Goal: Information Seeking & Learning: Learn about a topic

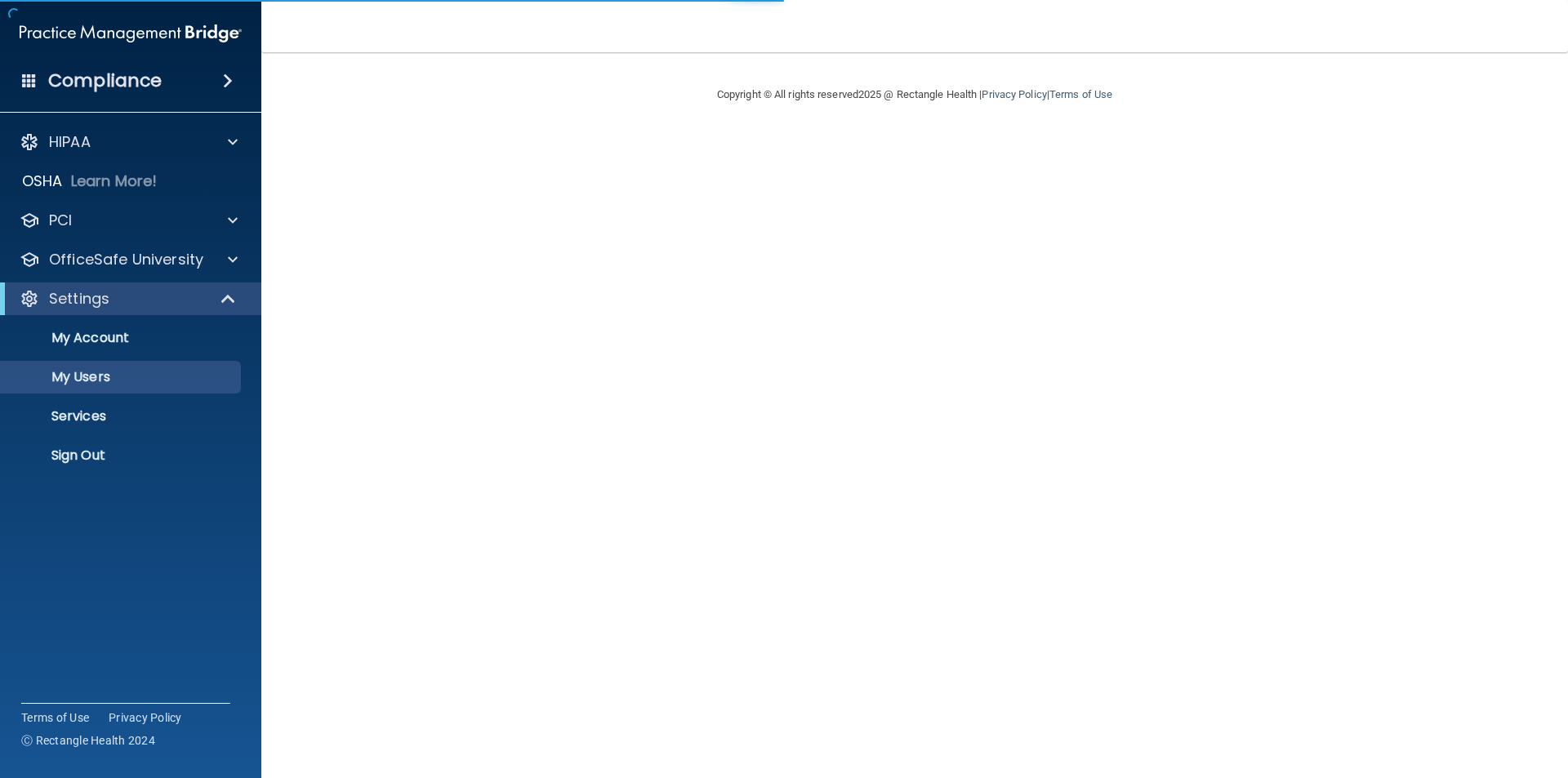
select select "20"
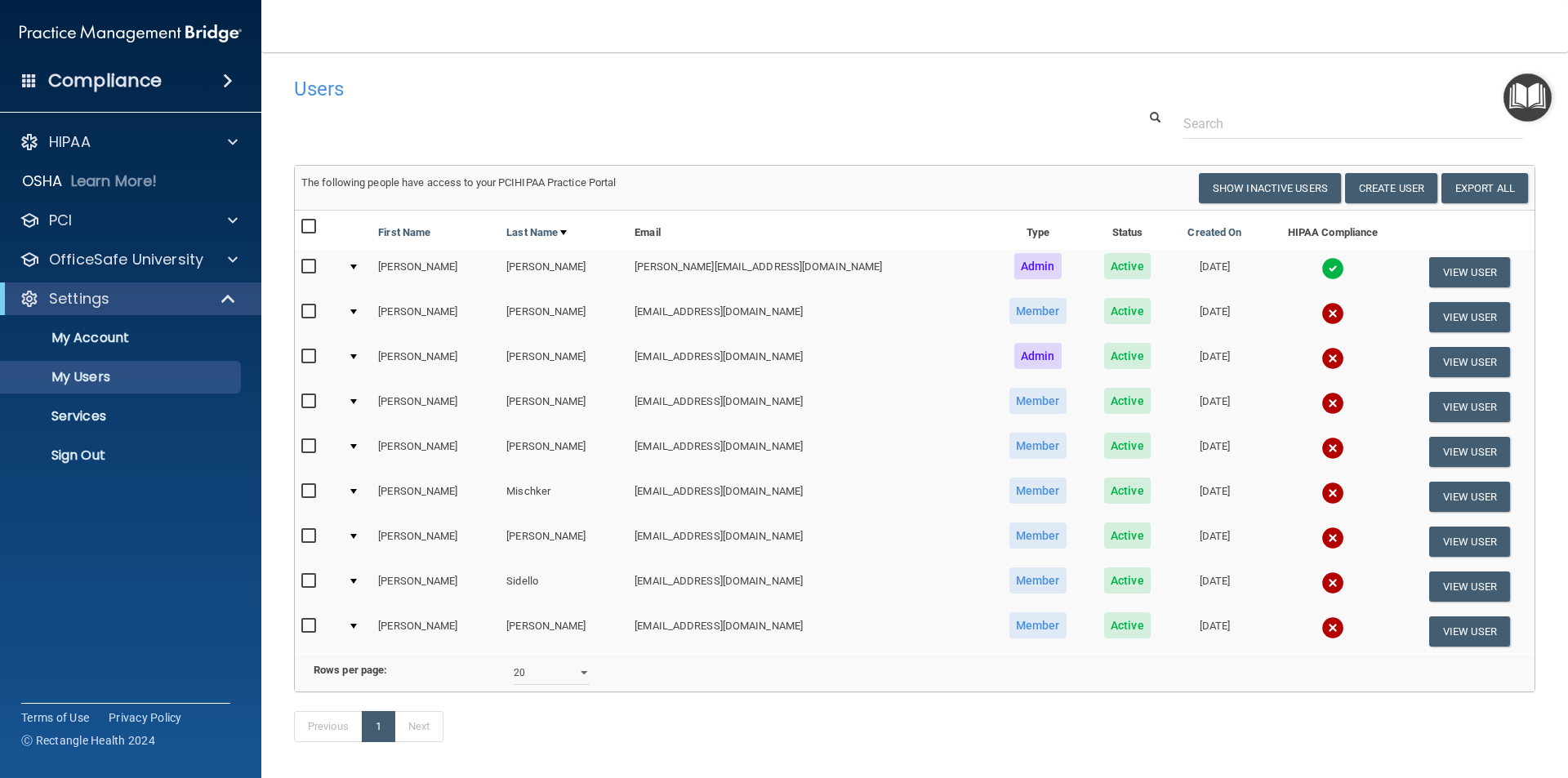
click at [401, 316] on td "[PERSON_NAME]" at bounding box center [435, 317] width 128 height 45
click at [1436, 318] on button "View User" at bounding box center [1469, 317] width 81 height 30
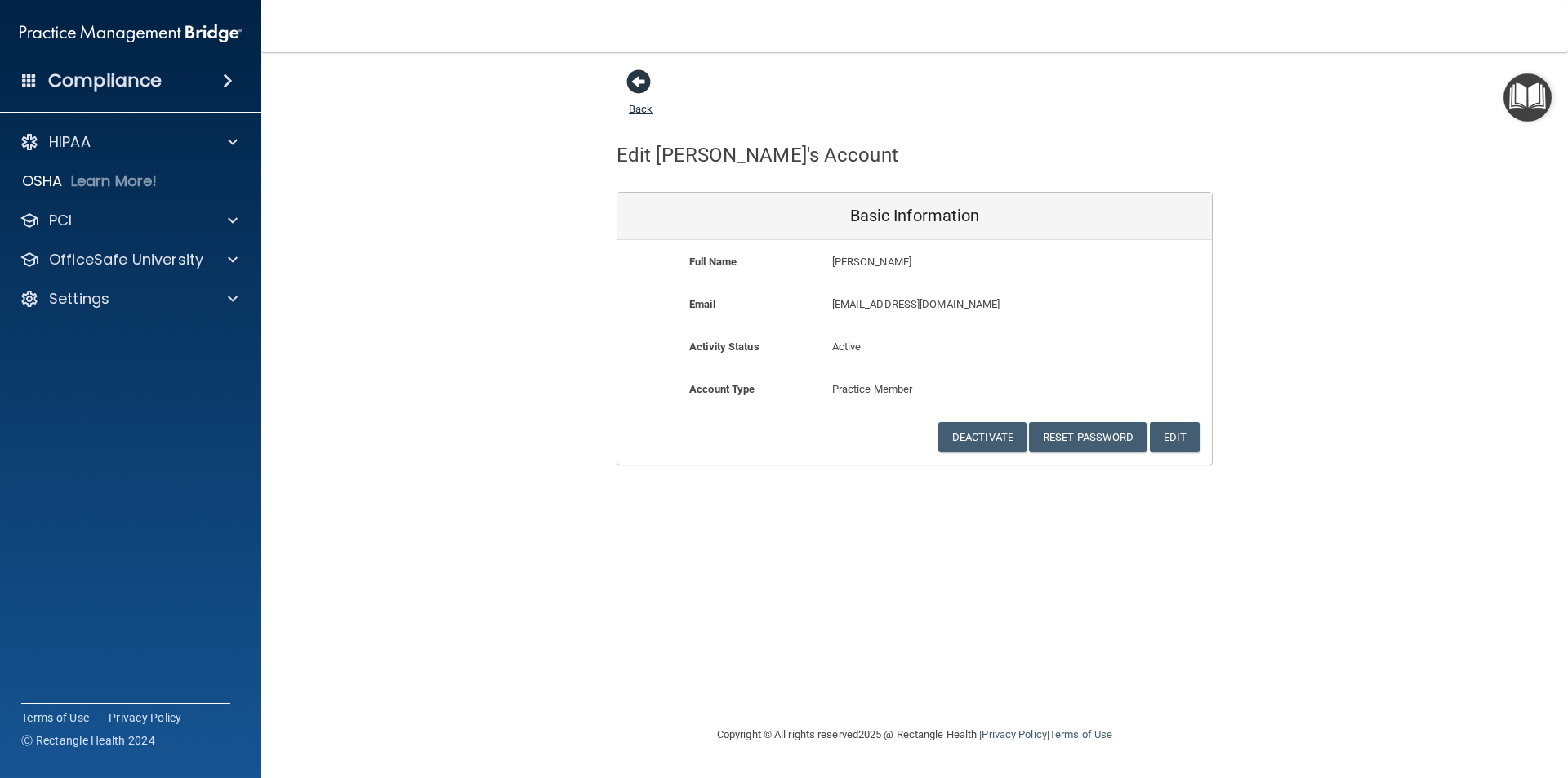
click at [636, 85] on span at bounding box center [639, 82] width 25 height 25
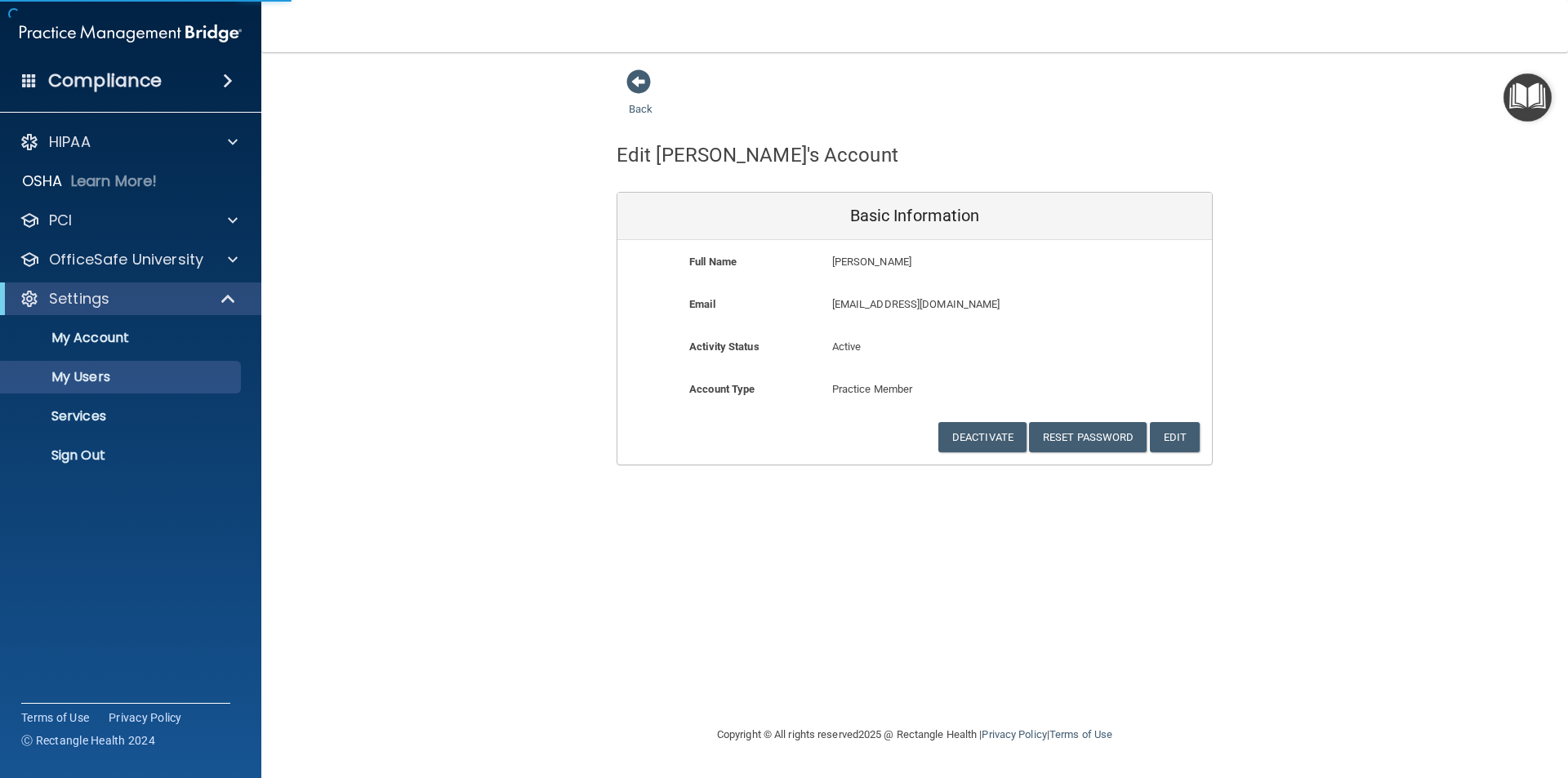
select select "20"
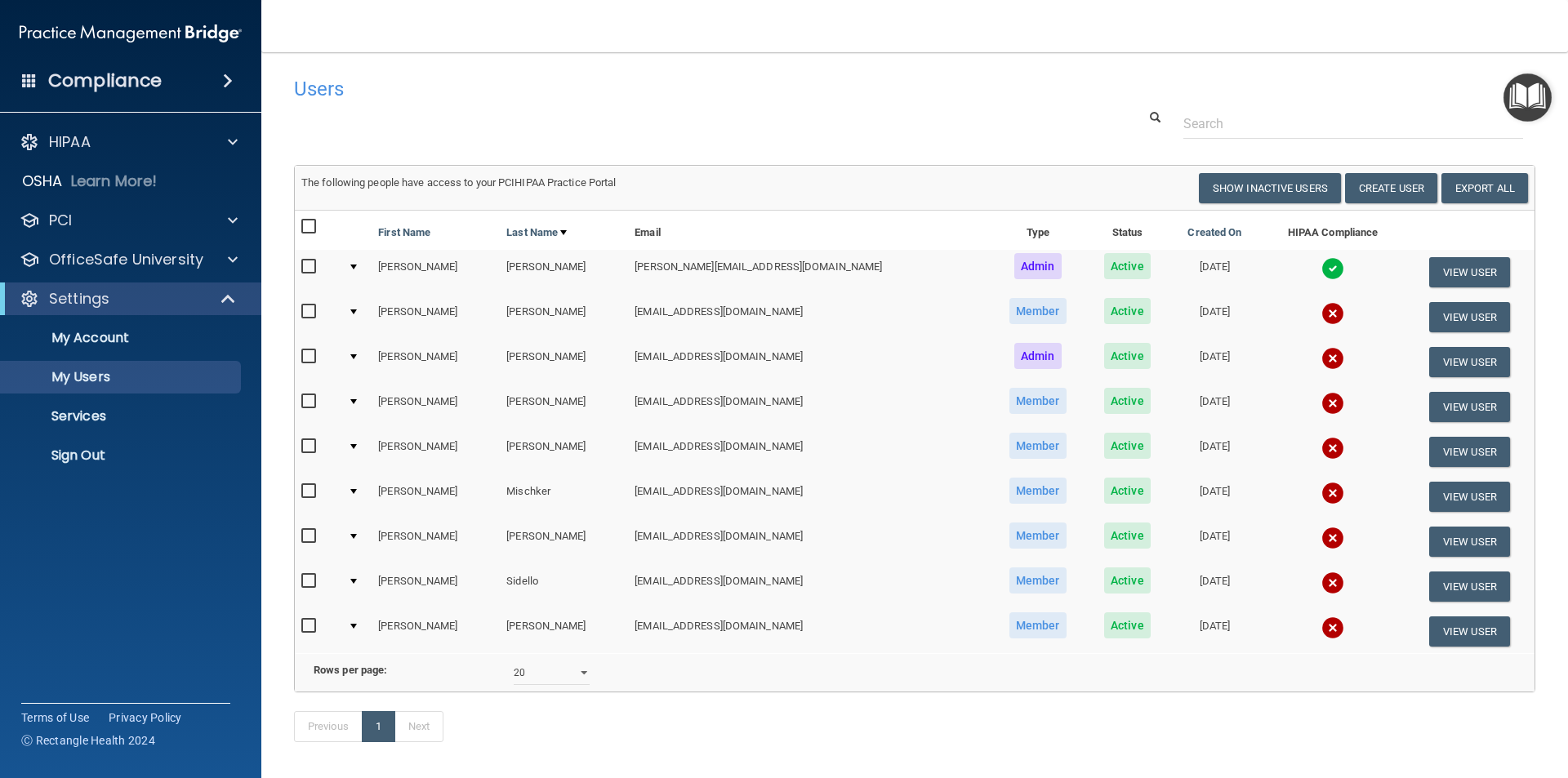
click at [148, 86] on h4 "Compliance" at bounding box center [105, 81] width 113 height 23
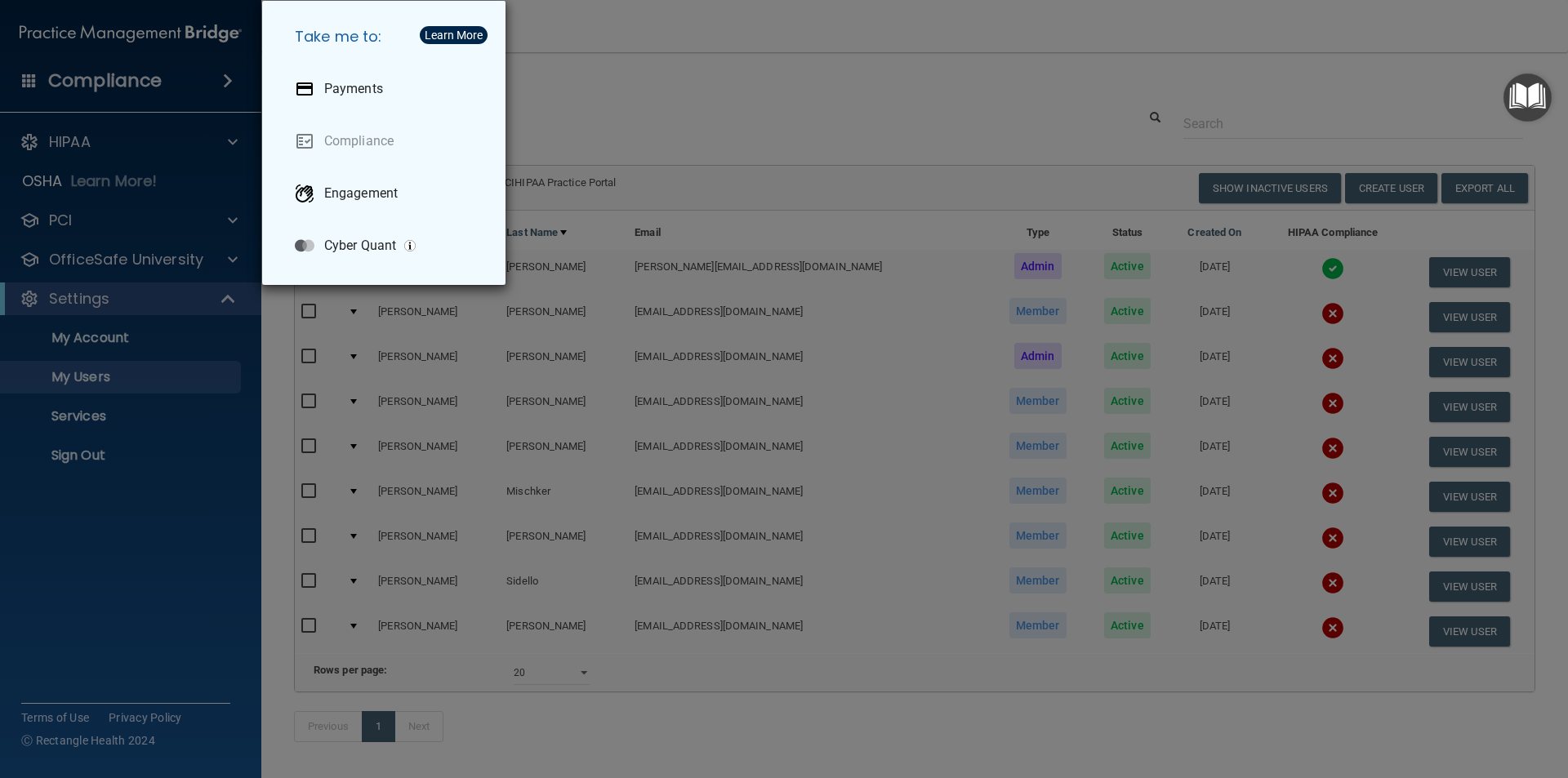
click at [82, 135] on div "Take me to: Payments Compliance Engagement Cyber Quant" at bounding box center [784, 389] width 1568 height 778
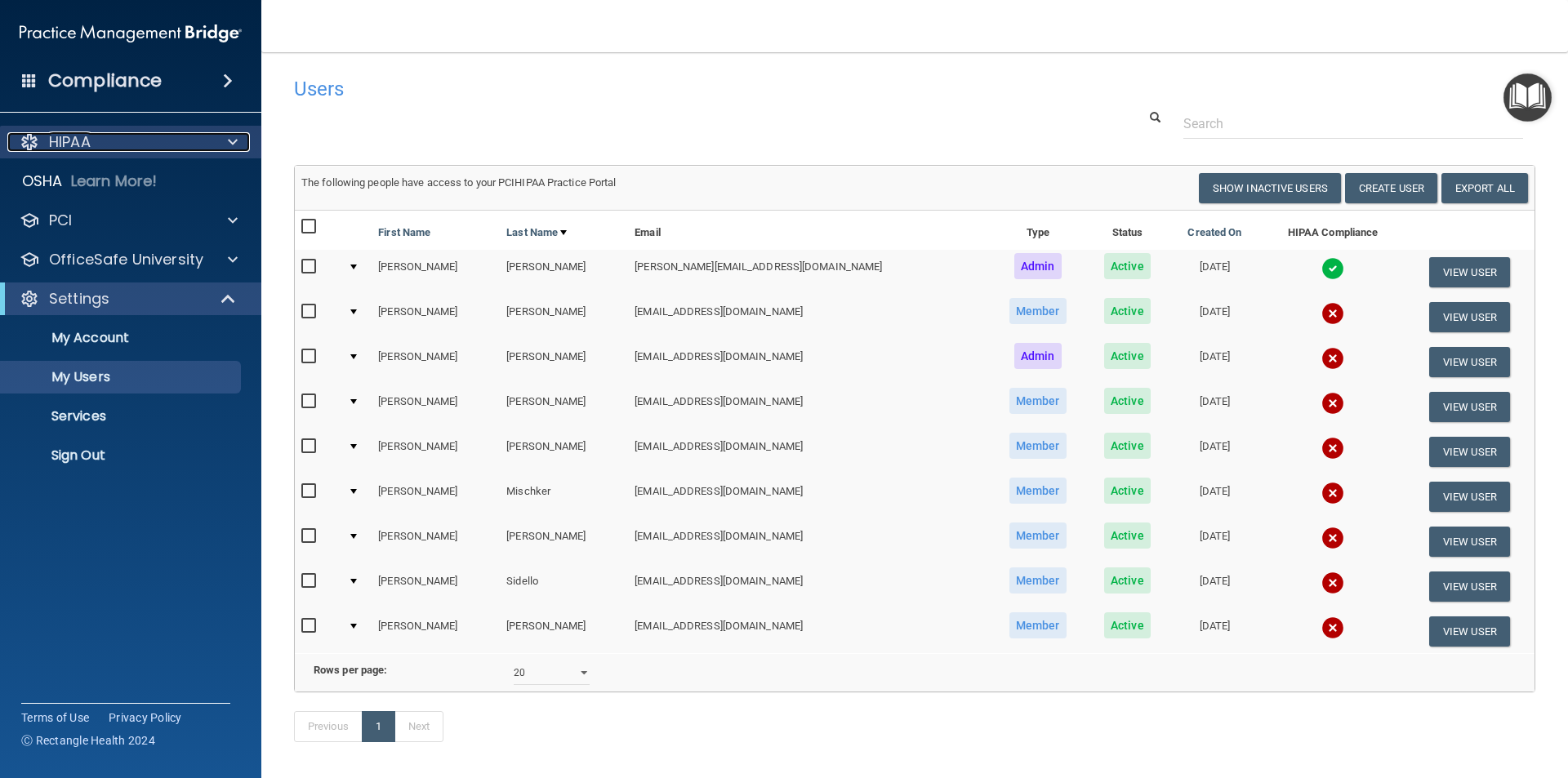
click at [83, 135] on p "HIPAA" at bounding box center [70, 142] width 42 height 20
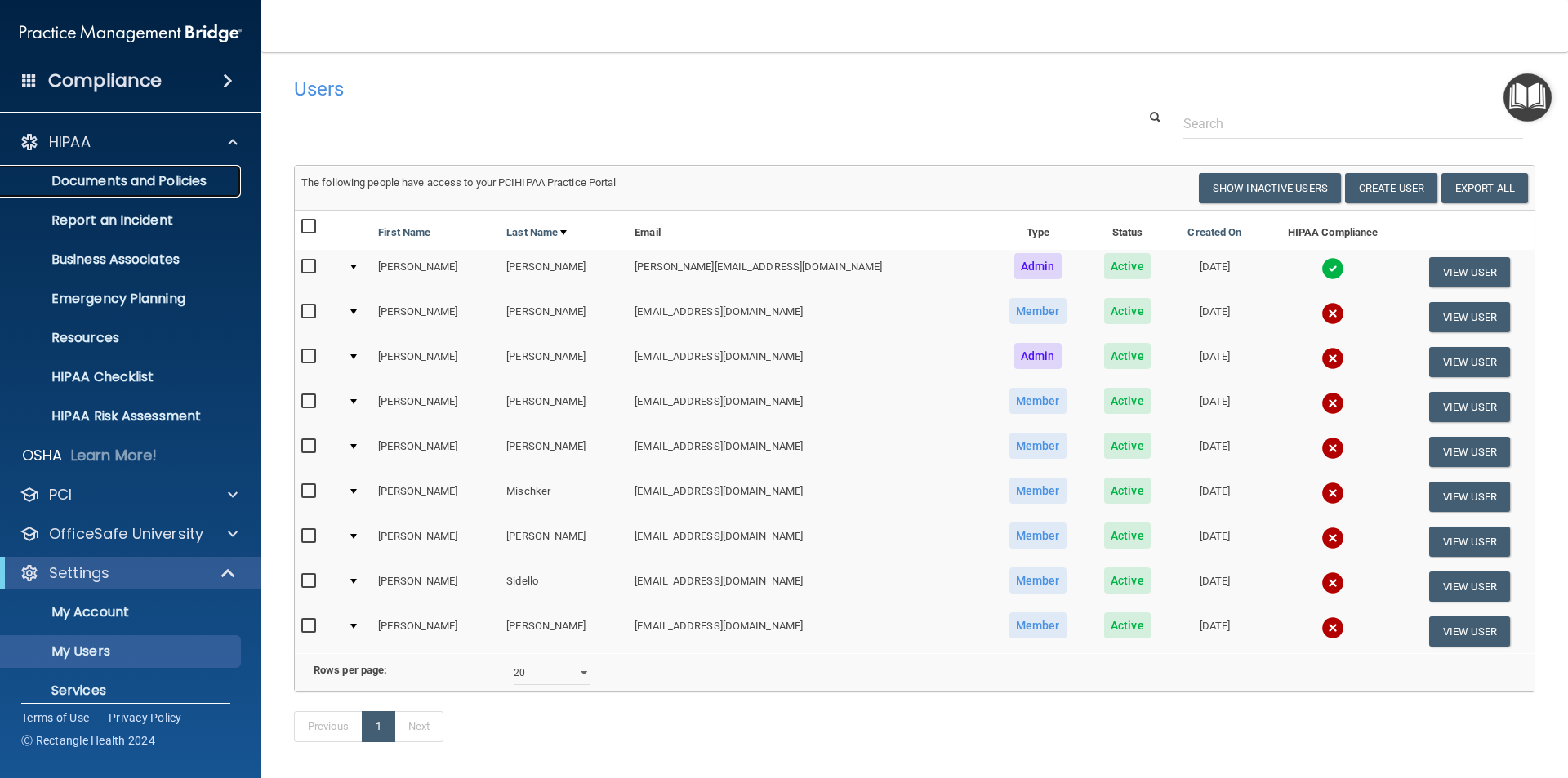
click at [102, 180] on p "Documents and Policies" at bounding box center [122, 181] width 223 height 16
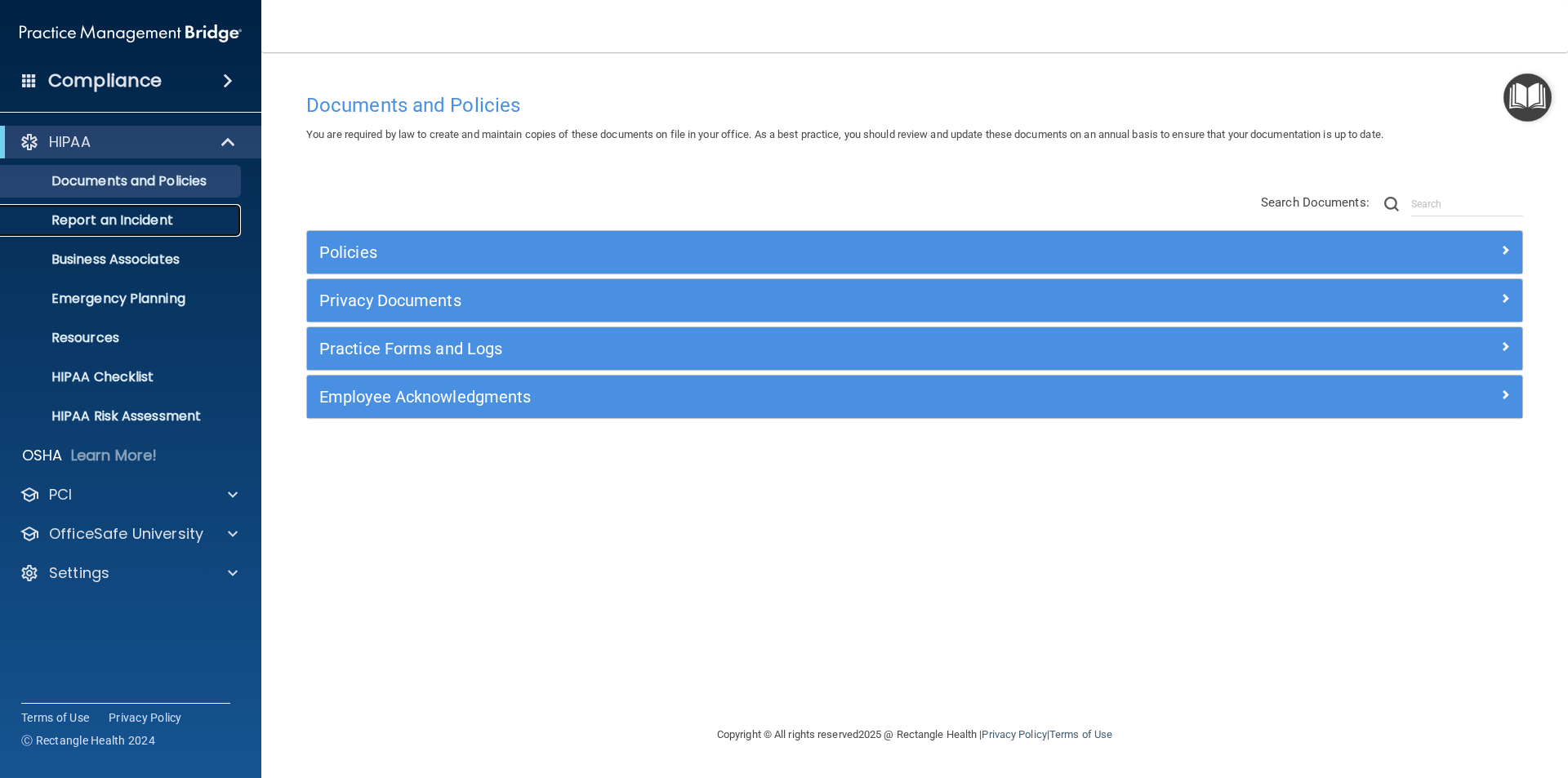
click at [108, 226] on p "Report an Incident" at bounding box center [122, 221] width 223 height 16
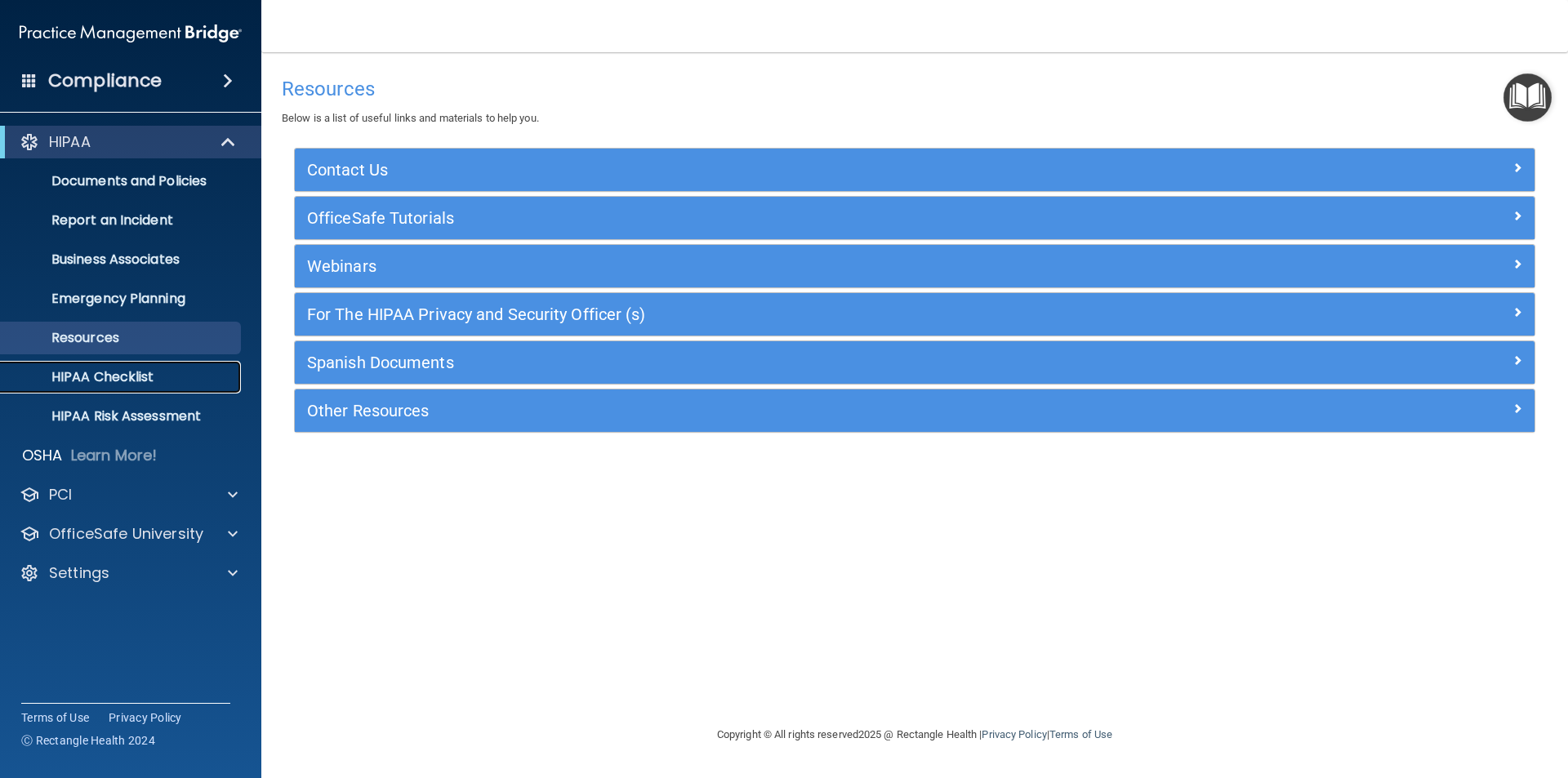
click at [131, 387] on link "HIPAA Checklist" at bounding box center [112, 377] width 257 height 33
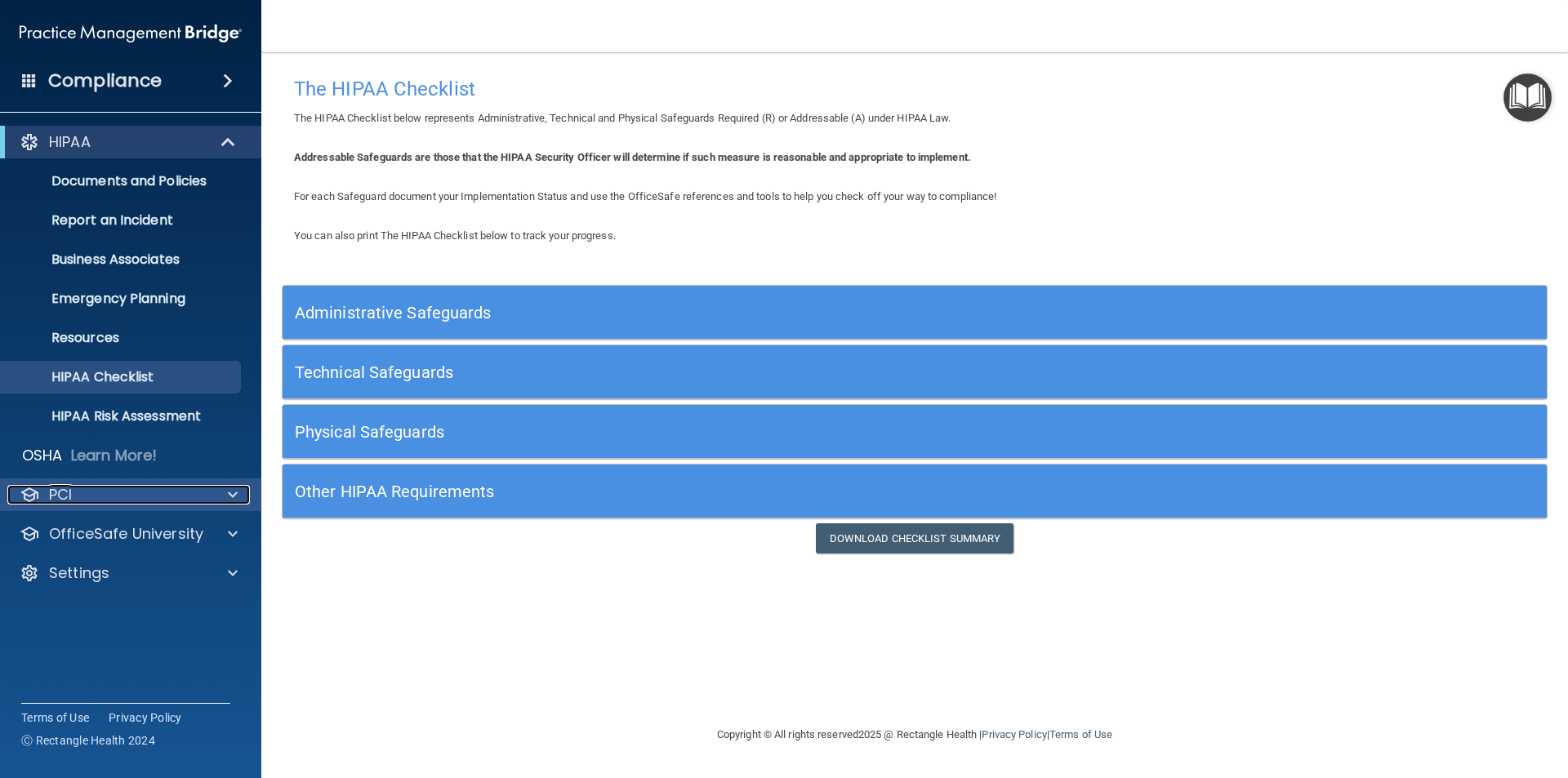
click at [184, 490] on div "PCI" at bounding box center [108, 495] width 202 height 20
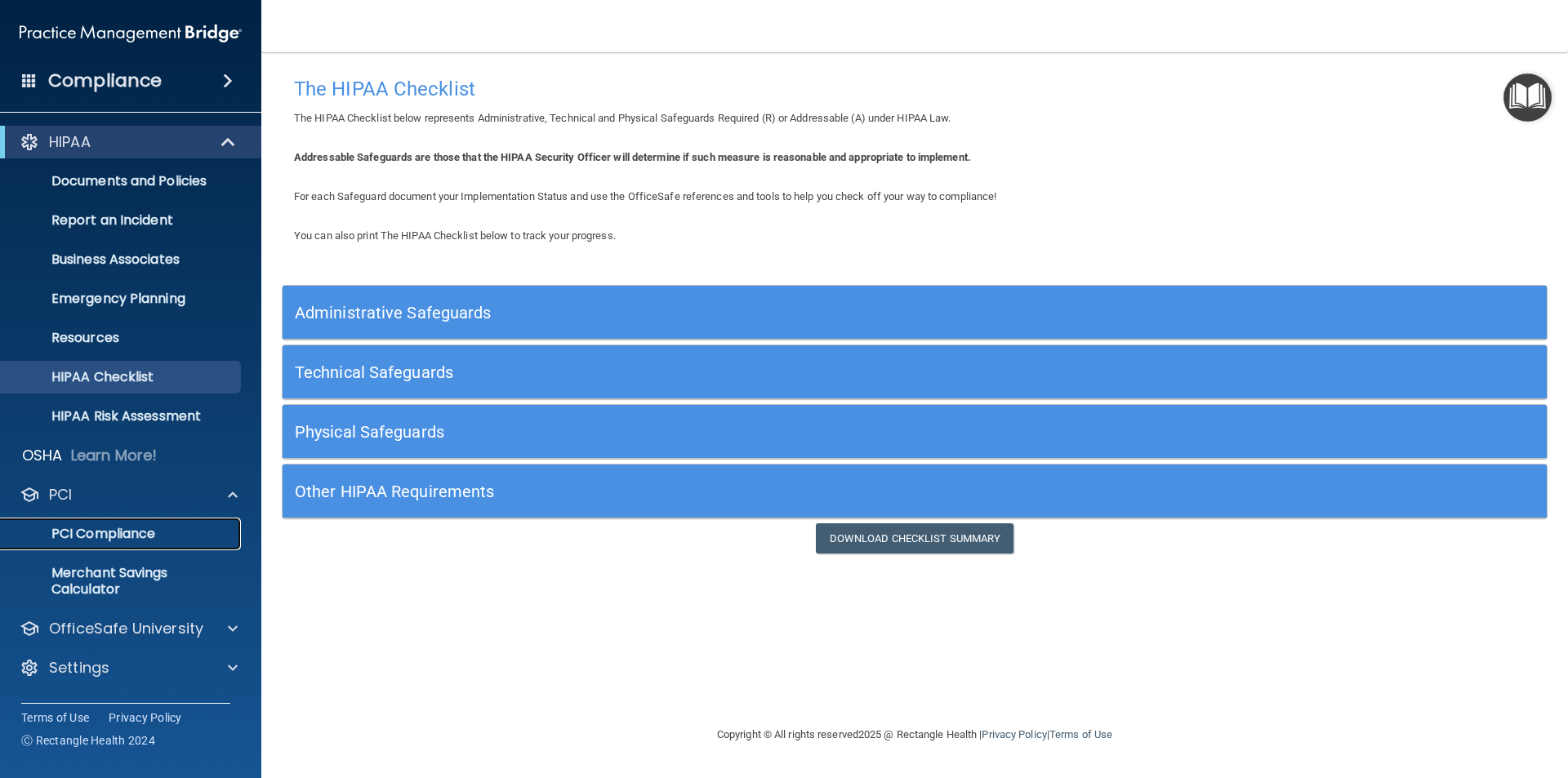
click at [156, 528] on p "PCI Compliance" at bounding box center [122, 535] width 223 height 16
click at [138, 459] on p "Learn More!" at bounding box center [115, 456] width 87 height 20
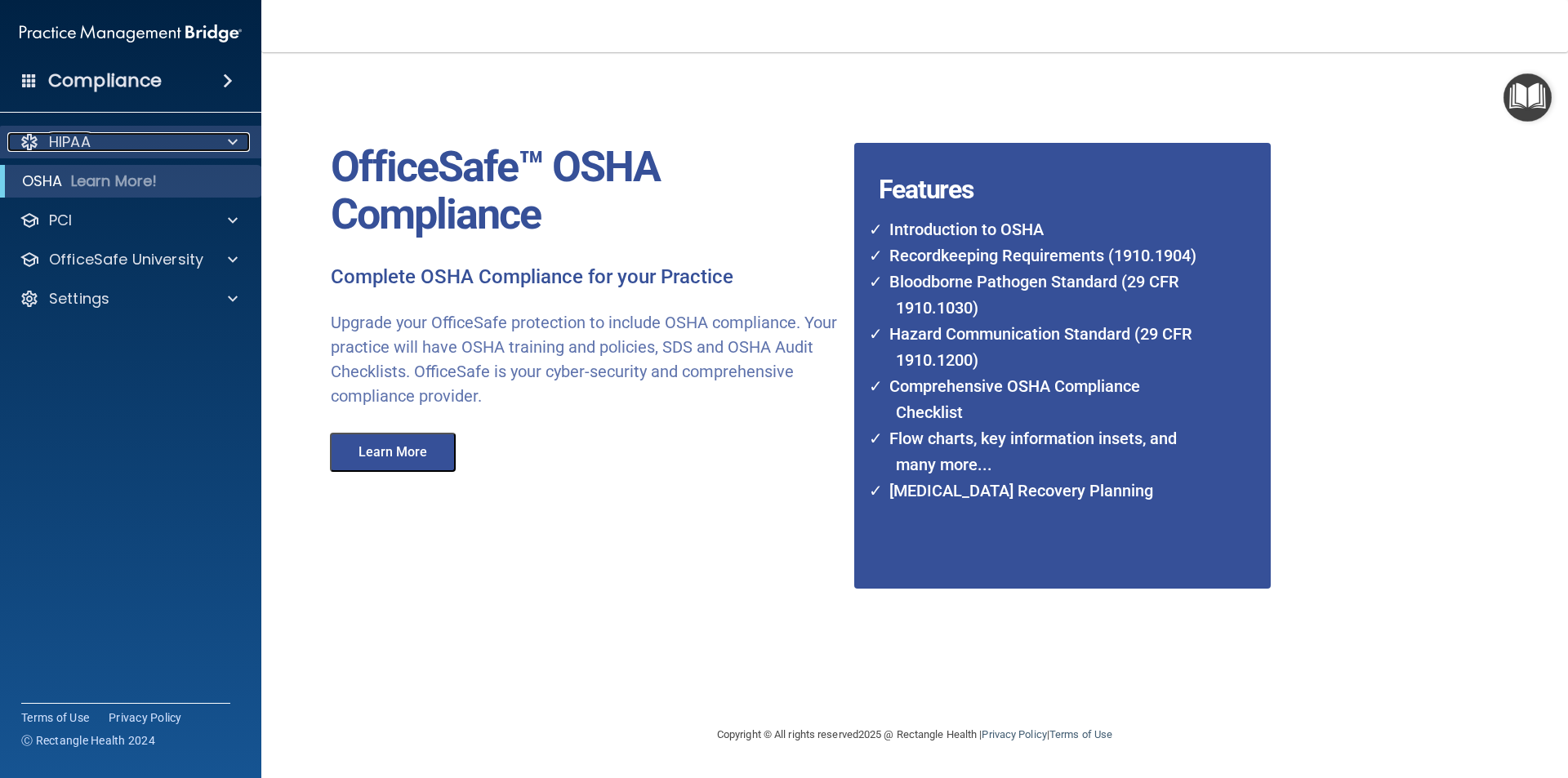
click at [168, 136] on div "HIPAA" at bounding box center [108, 142] width 202 height 20
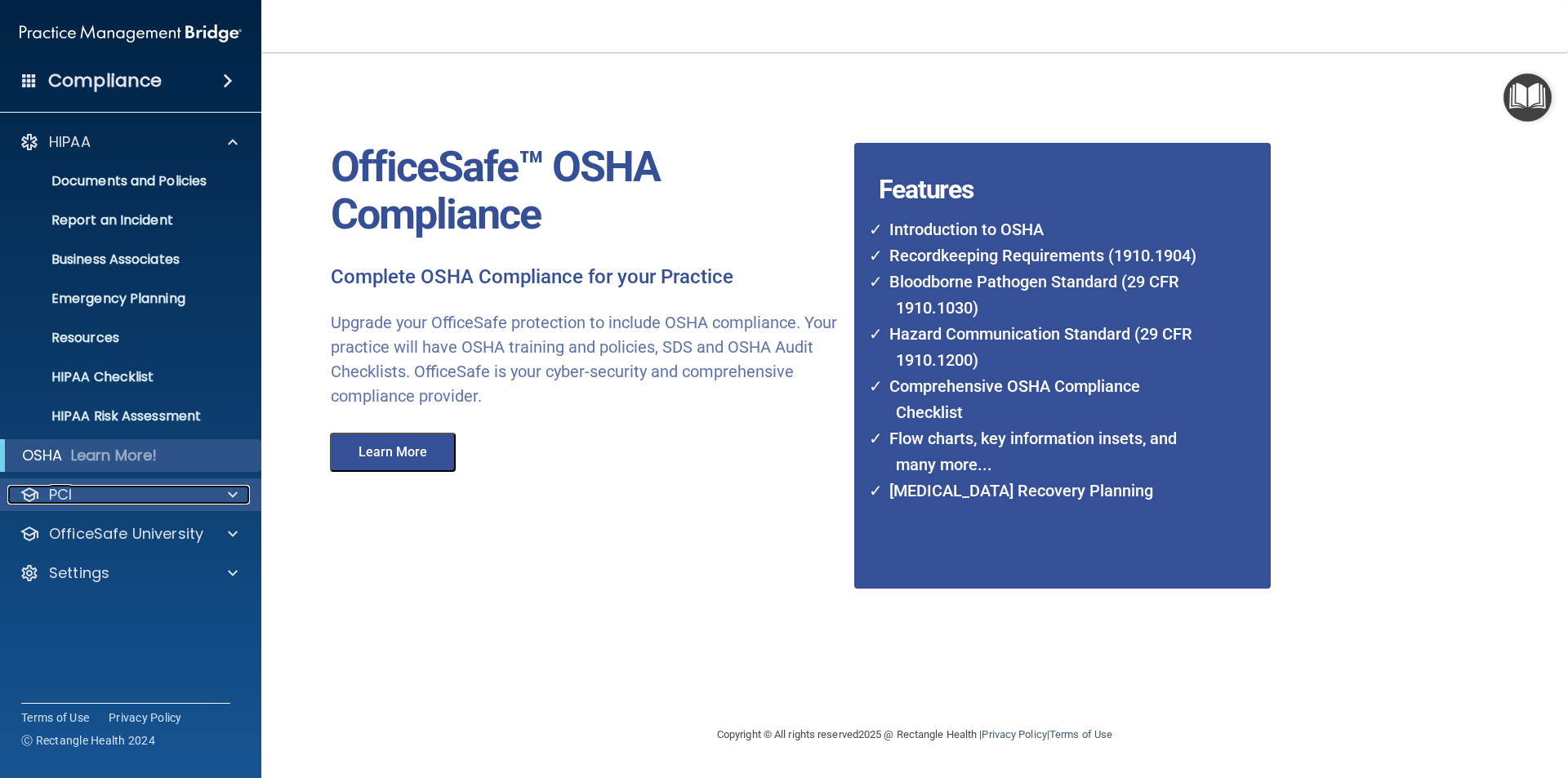
click at [101, 498] on div "PCI" at bounding box center [108, 495] width 202 height 20
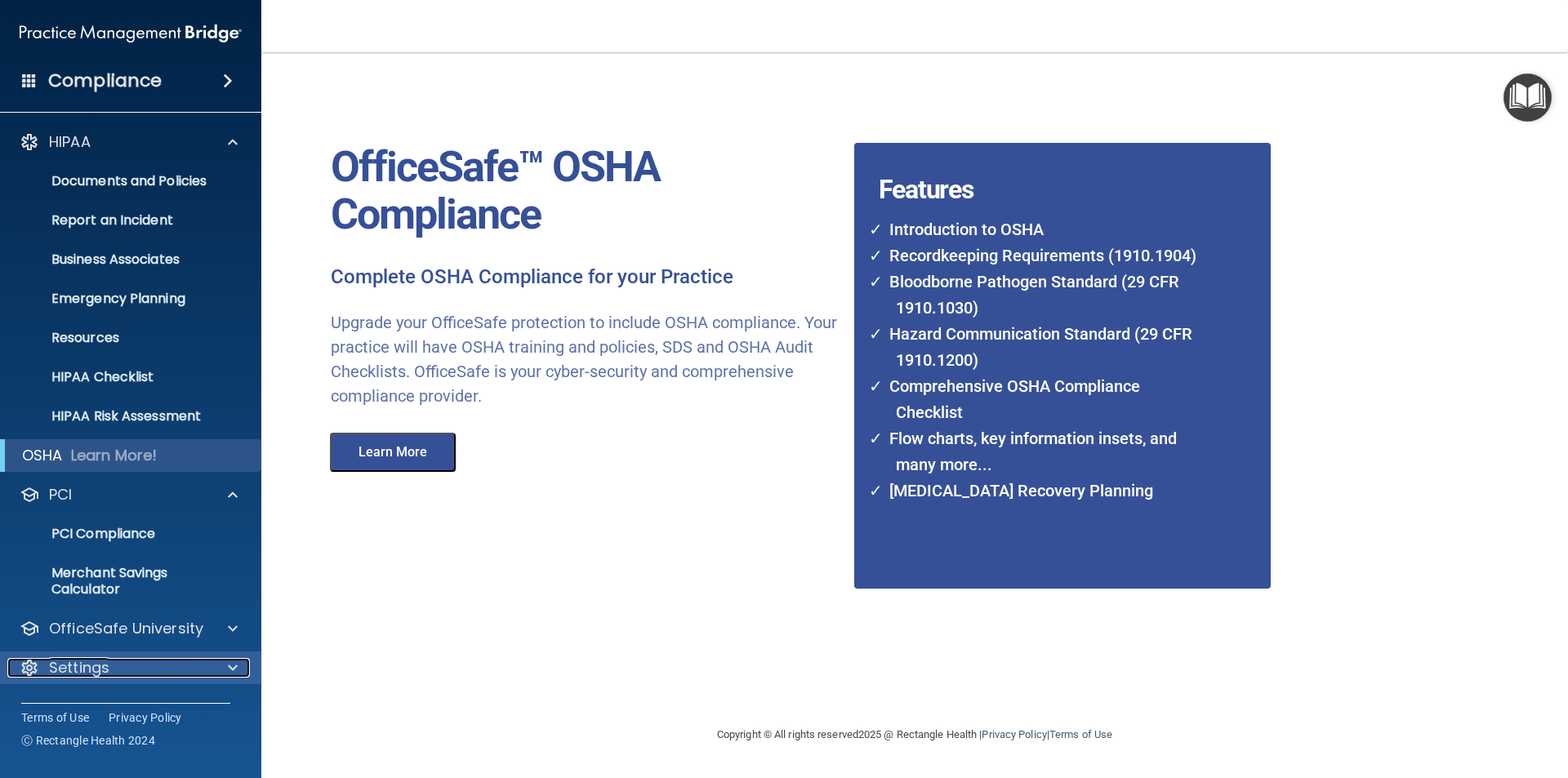
click at [89, 671] on p "Settings" at bounding box center [80, 668] width 61 height 20
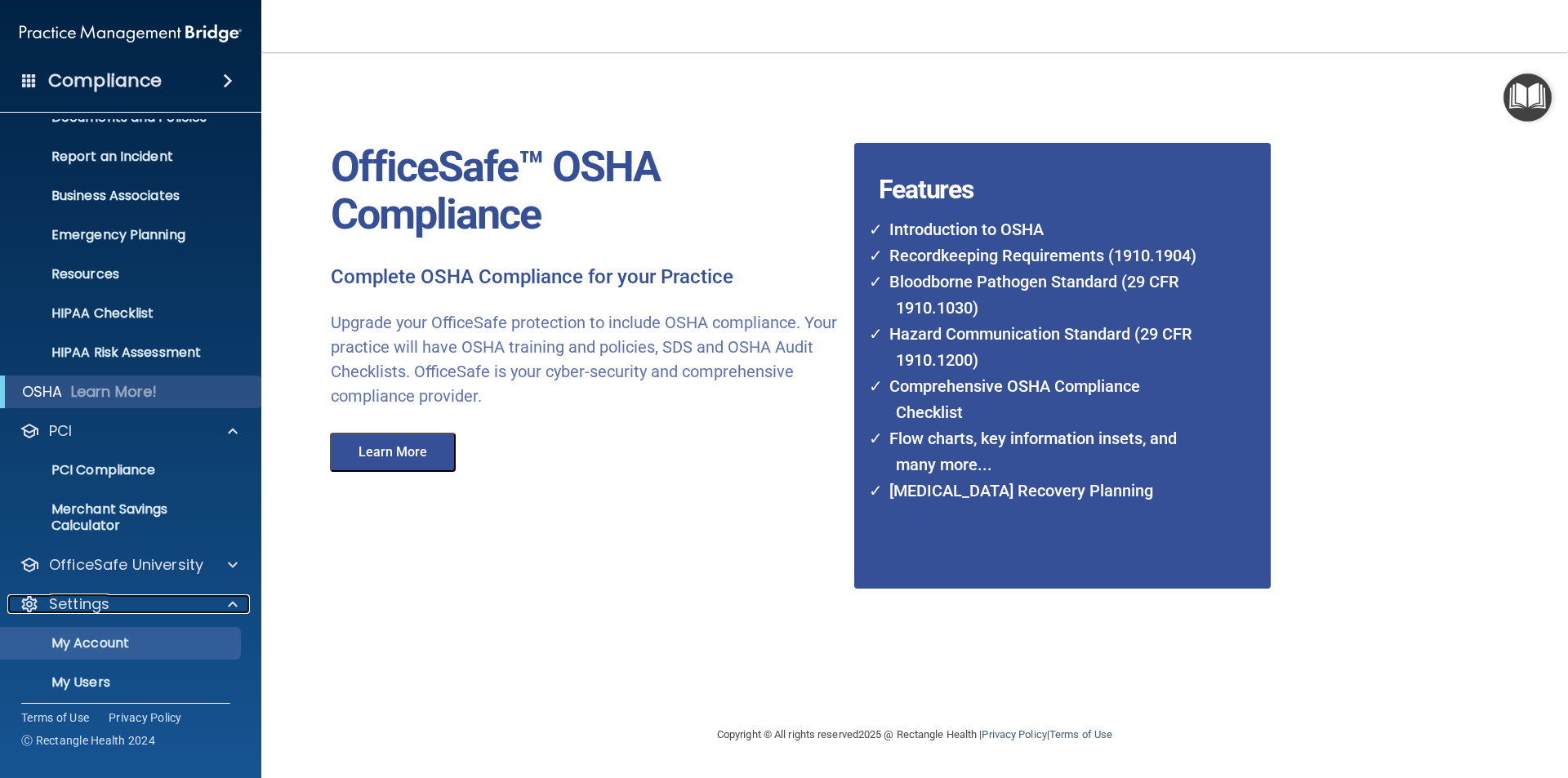
scroll to position [151, 0]
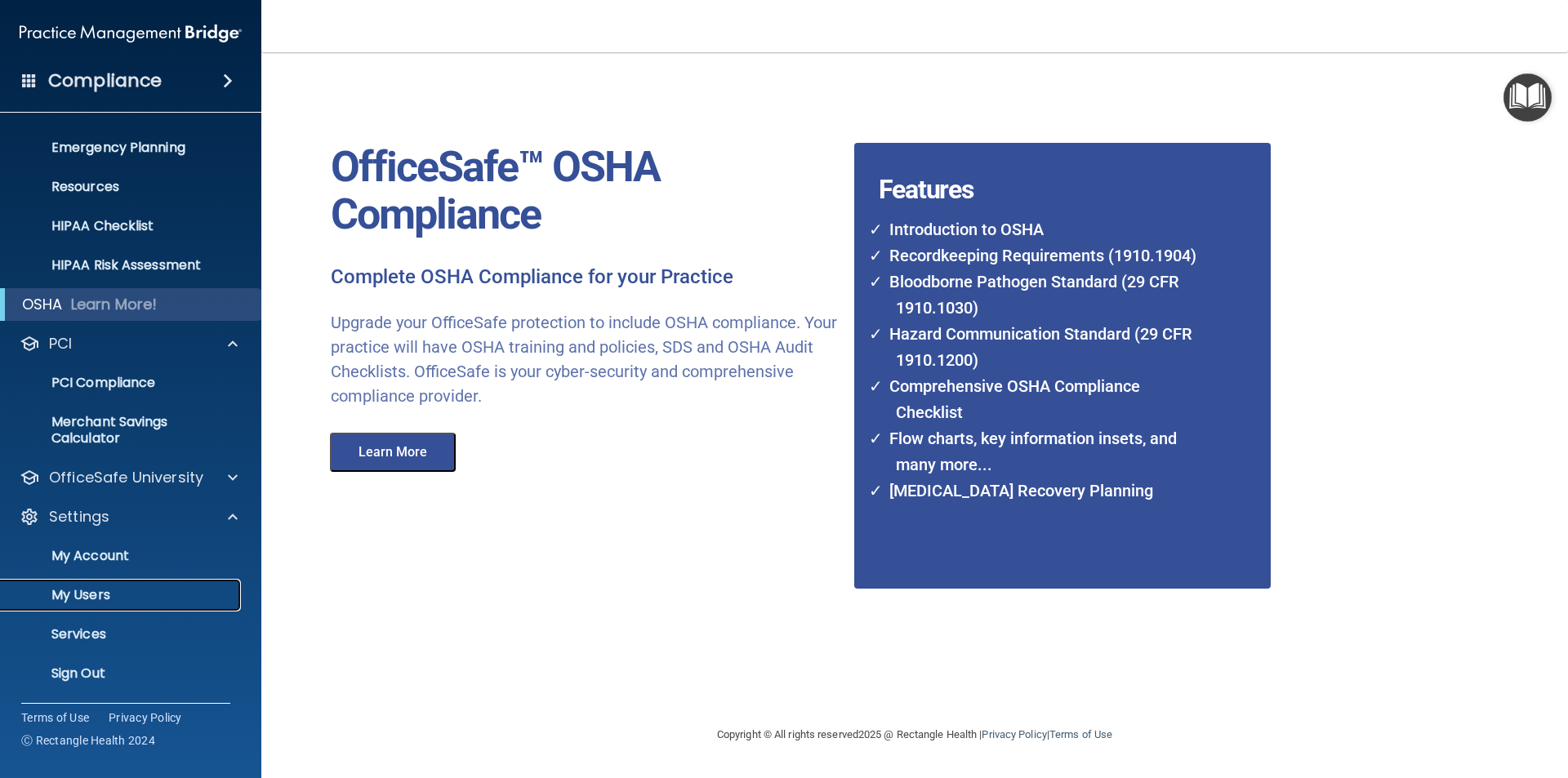
click at [80, 603] on p "My Users" at bounding box center [122, 595] width 223 height 16
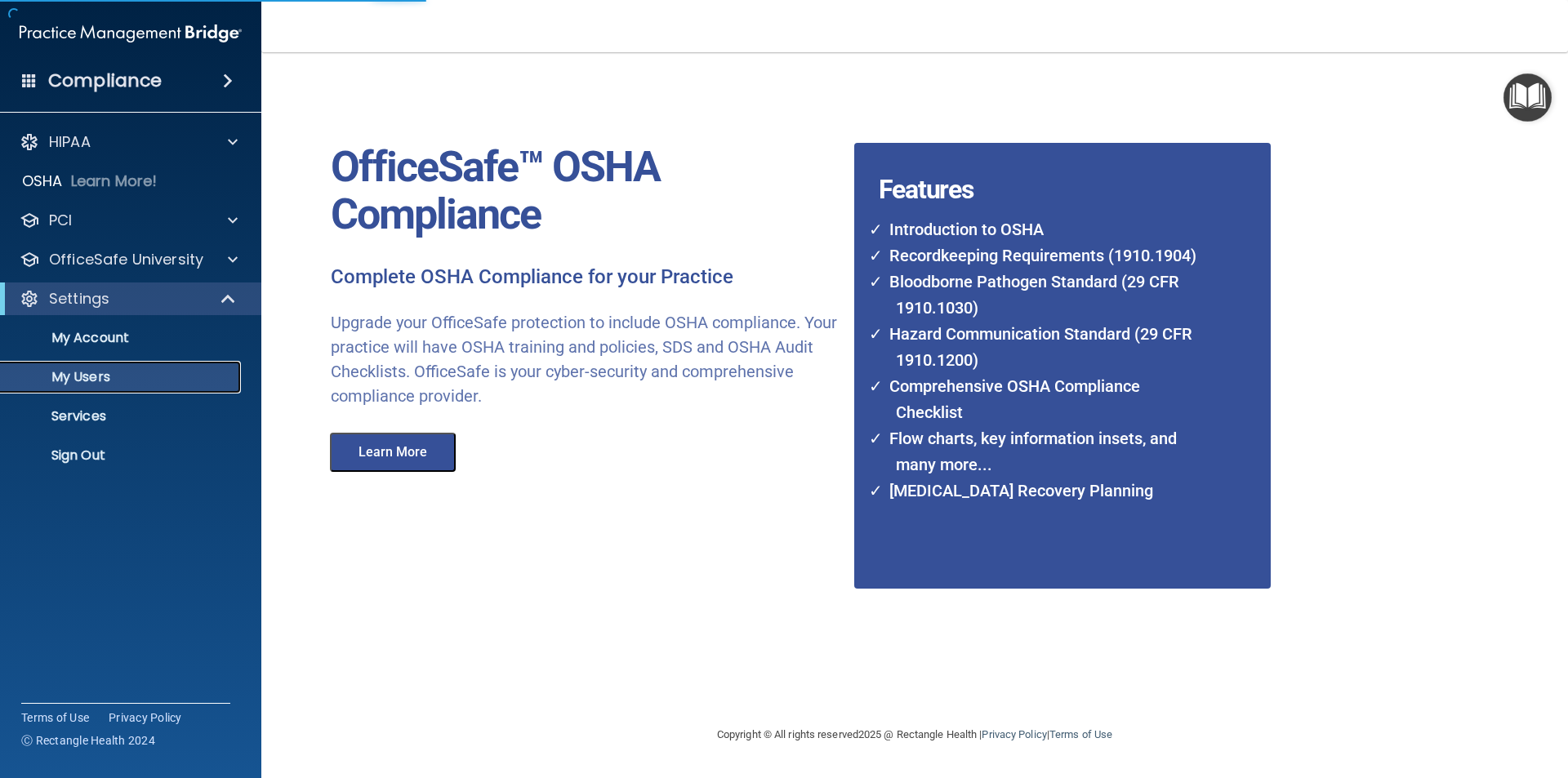
select select "20"
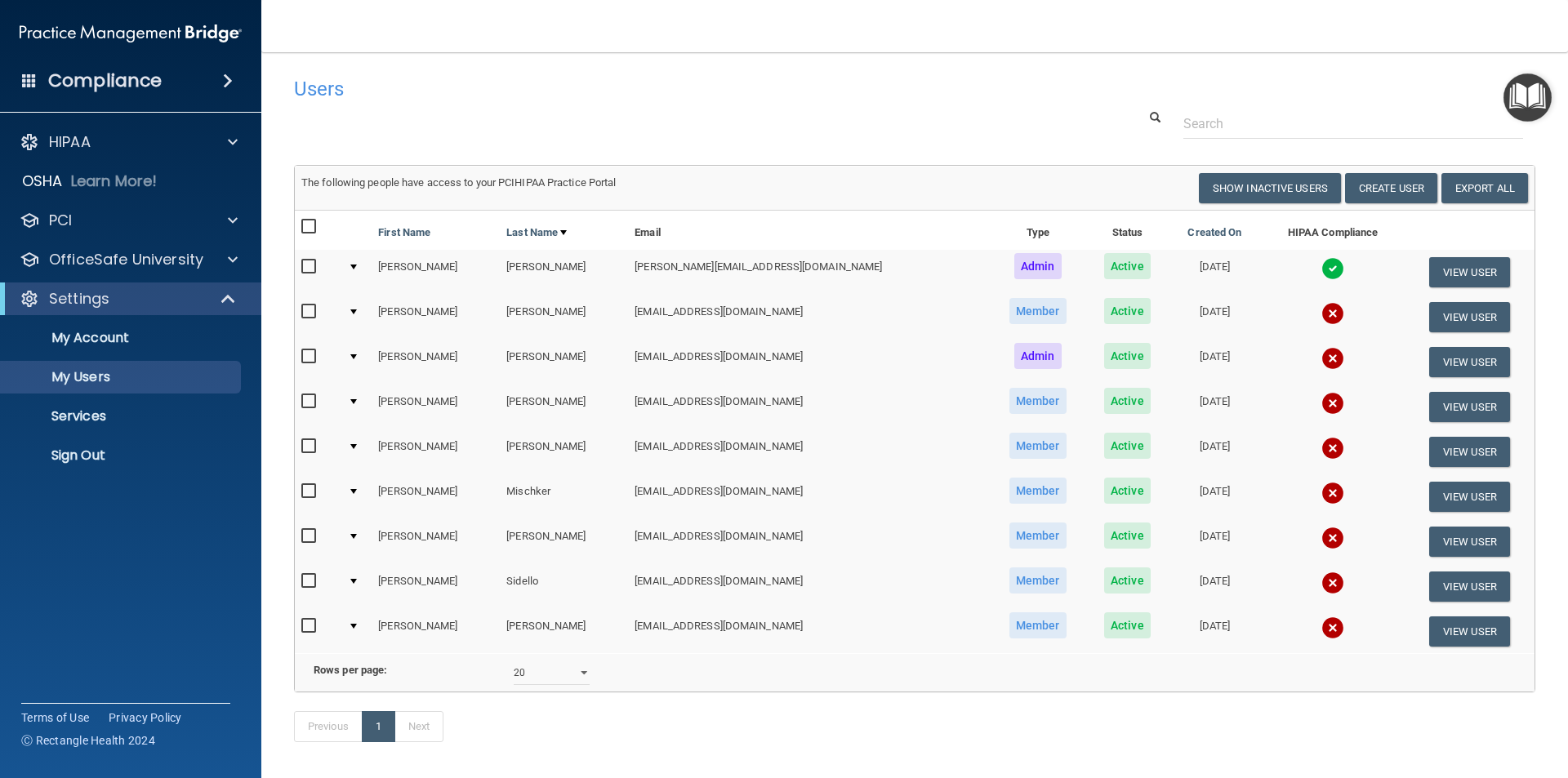
click at [89, 79] on h4 "Compliance" at bounding box center [105, 81] width 113 height 23
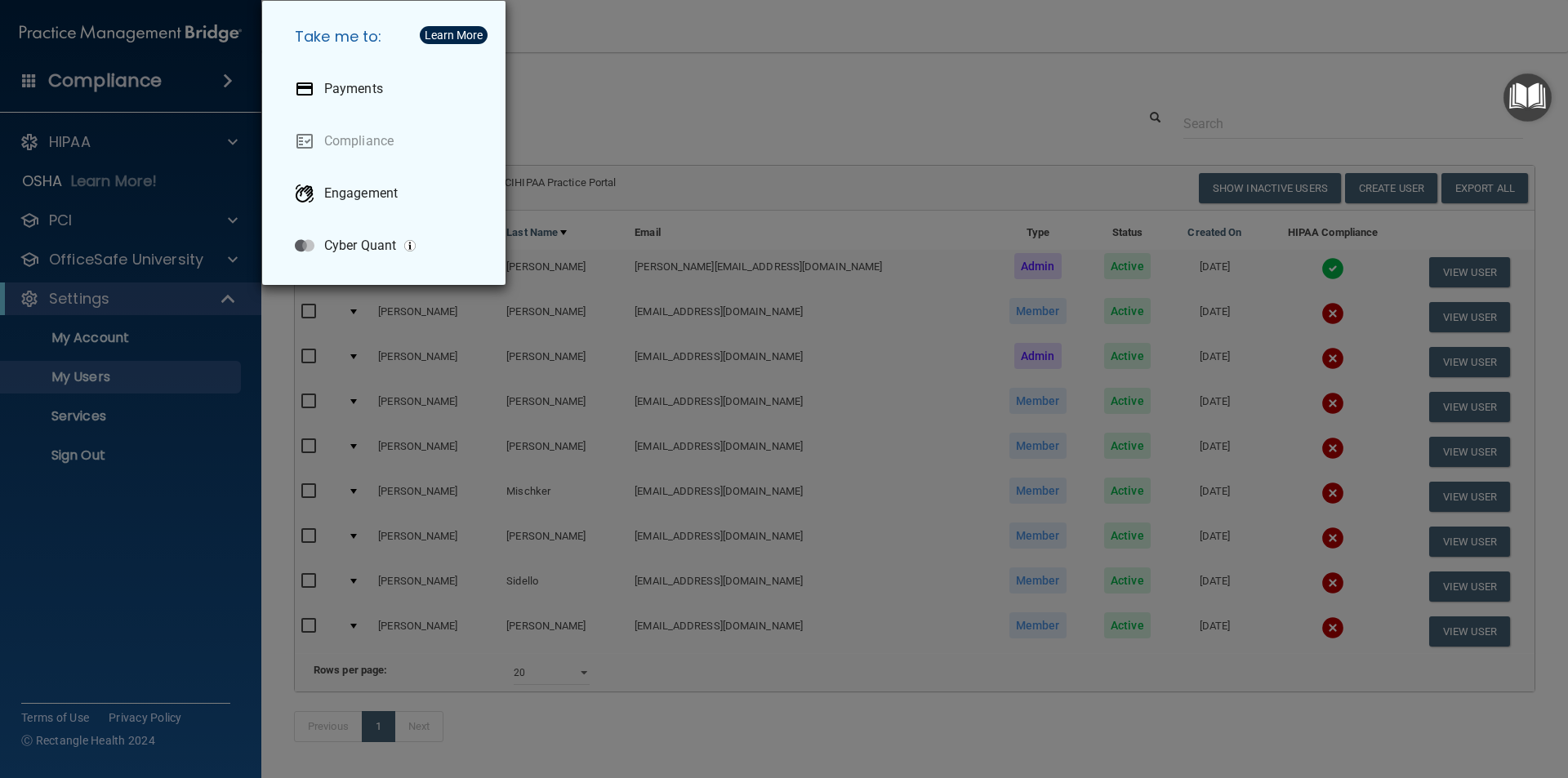
click at [87, 138] on div "Take me to: Payments Compliance Engagement Cyber Quant" at bounding box center [784, 389] width 1568 height 778
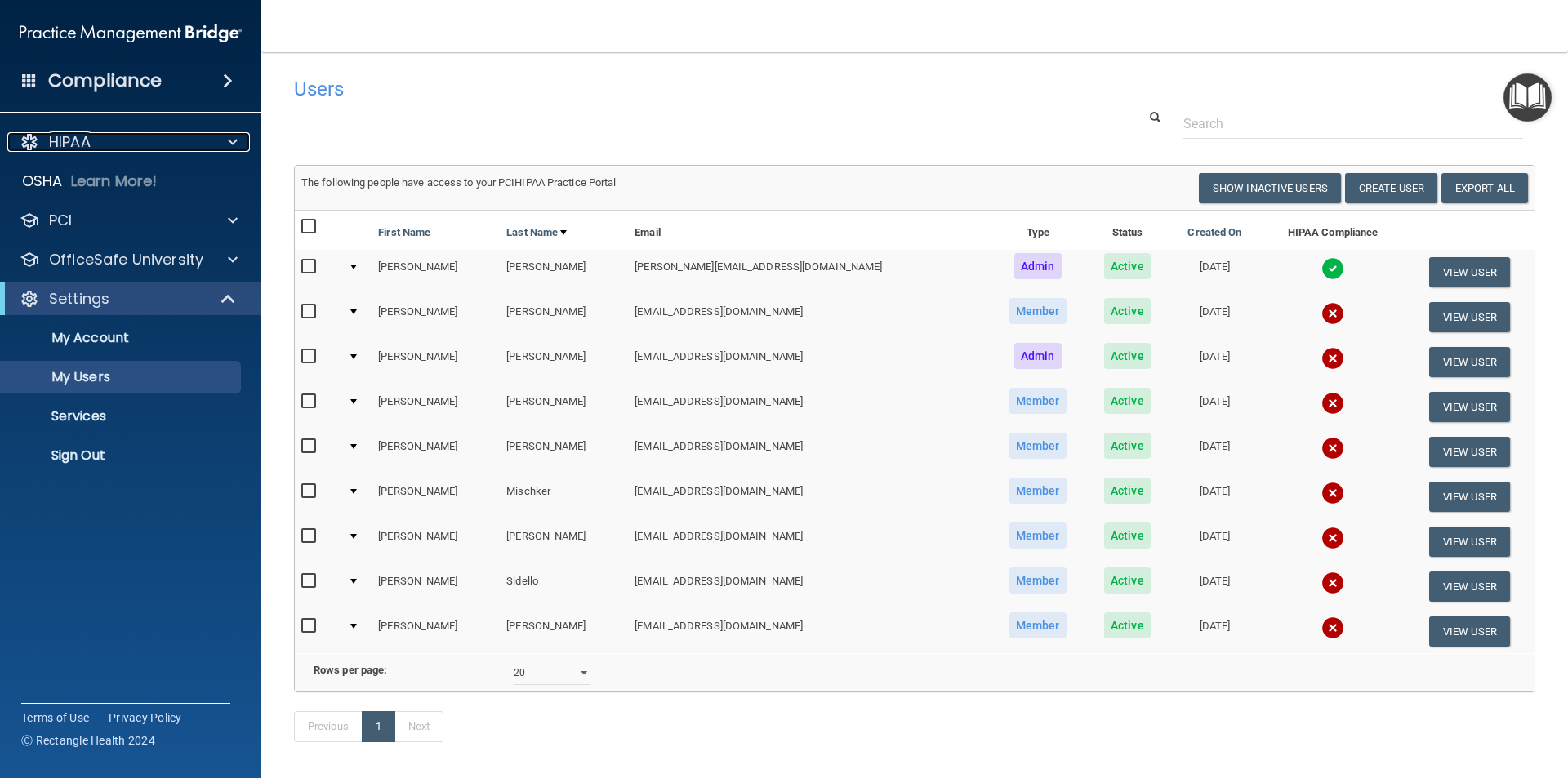
click at [87, 138] on p "HIPAA" at bounding box center [70, 142] width 42 height 20
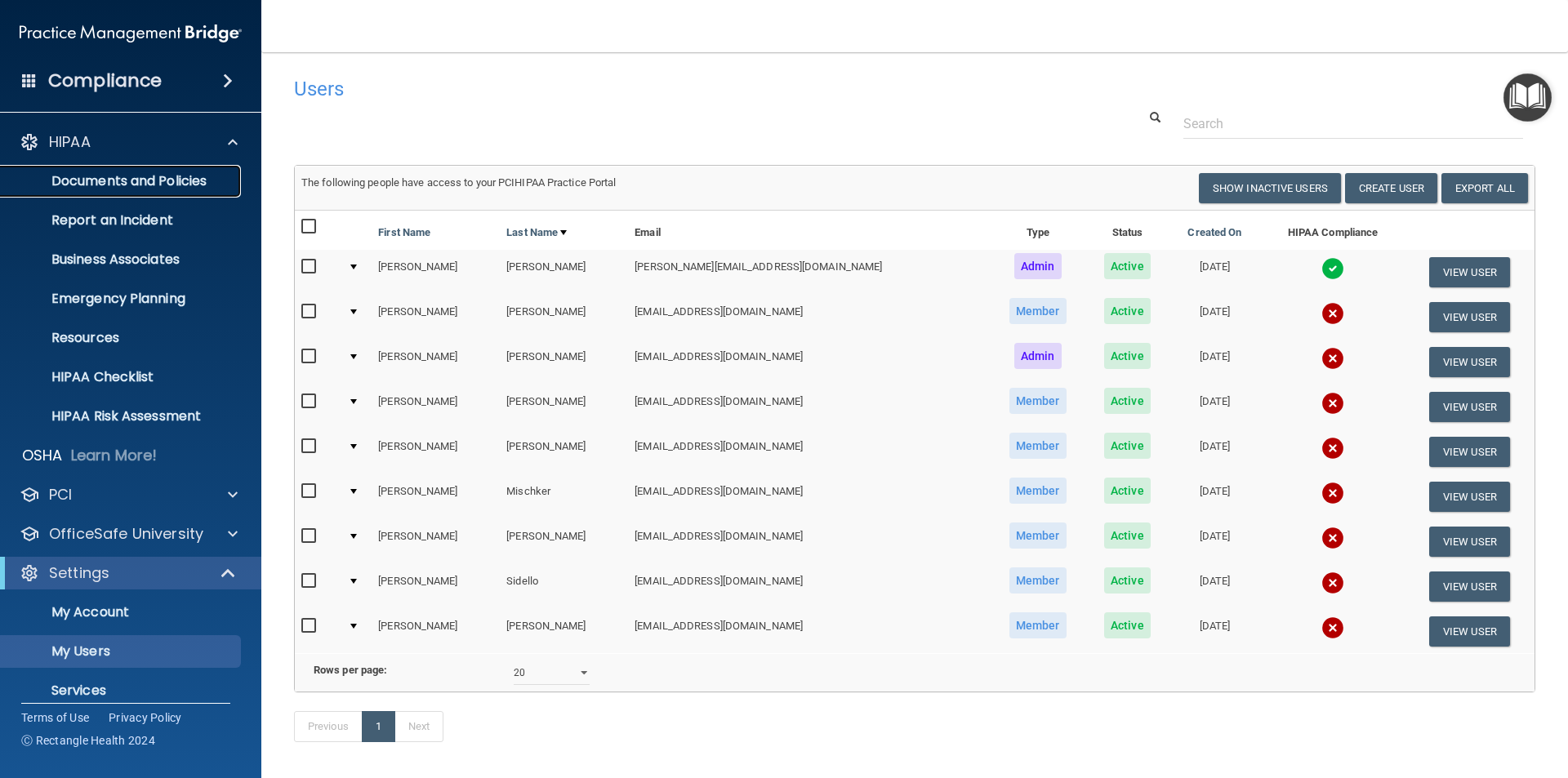
click at [83, 186] on p "Documents and Policies" at bounding box center [122, 181] width 223 height 16
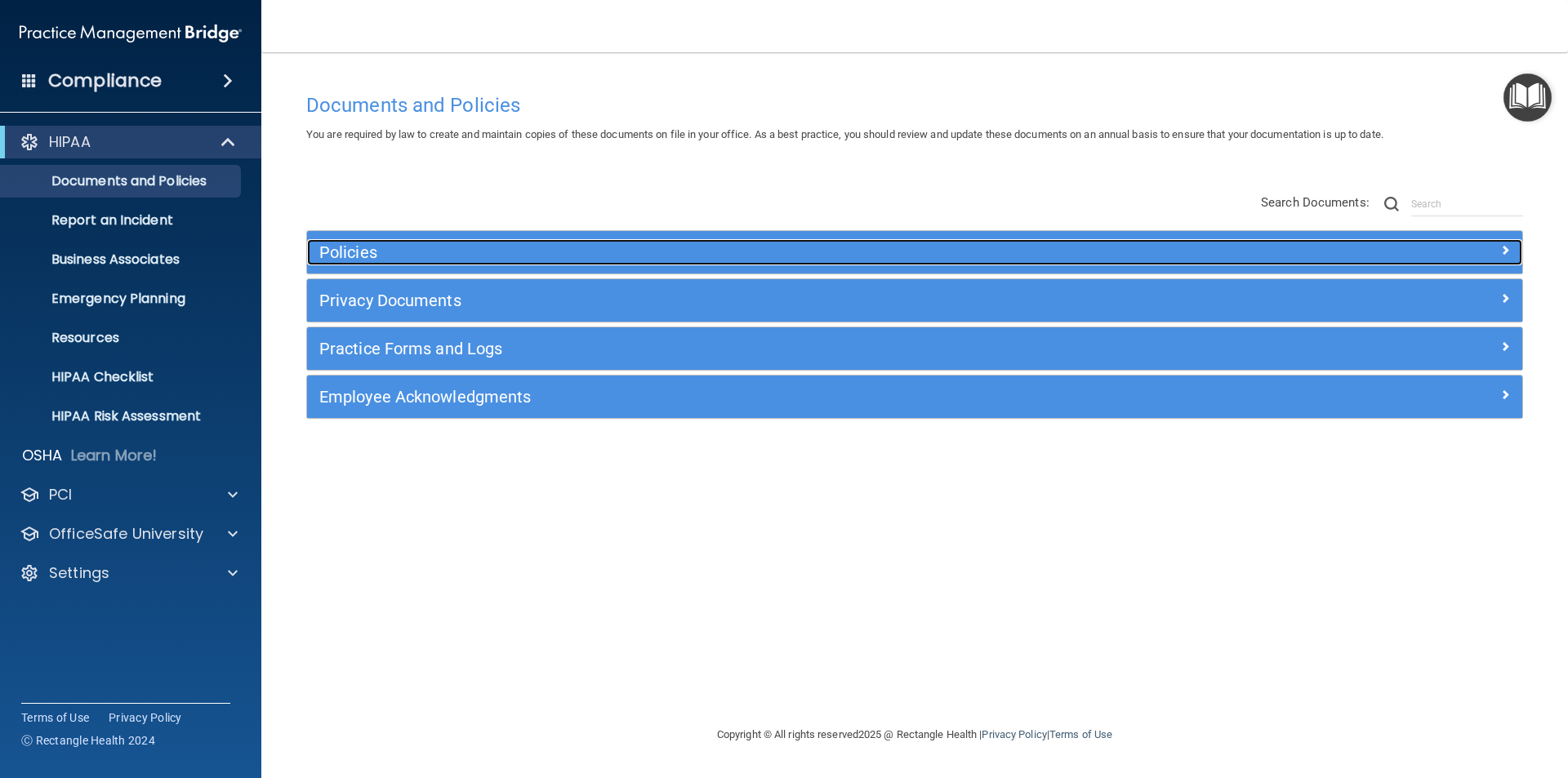
click at [352, 262] on h5 "Policies" at bounding box center [763, 253] width 887 height 18
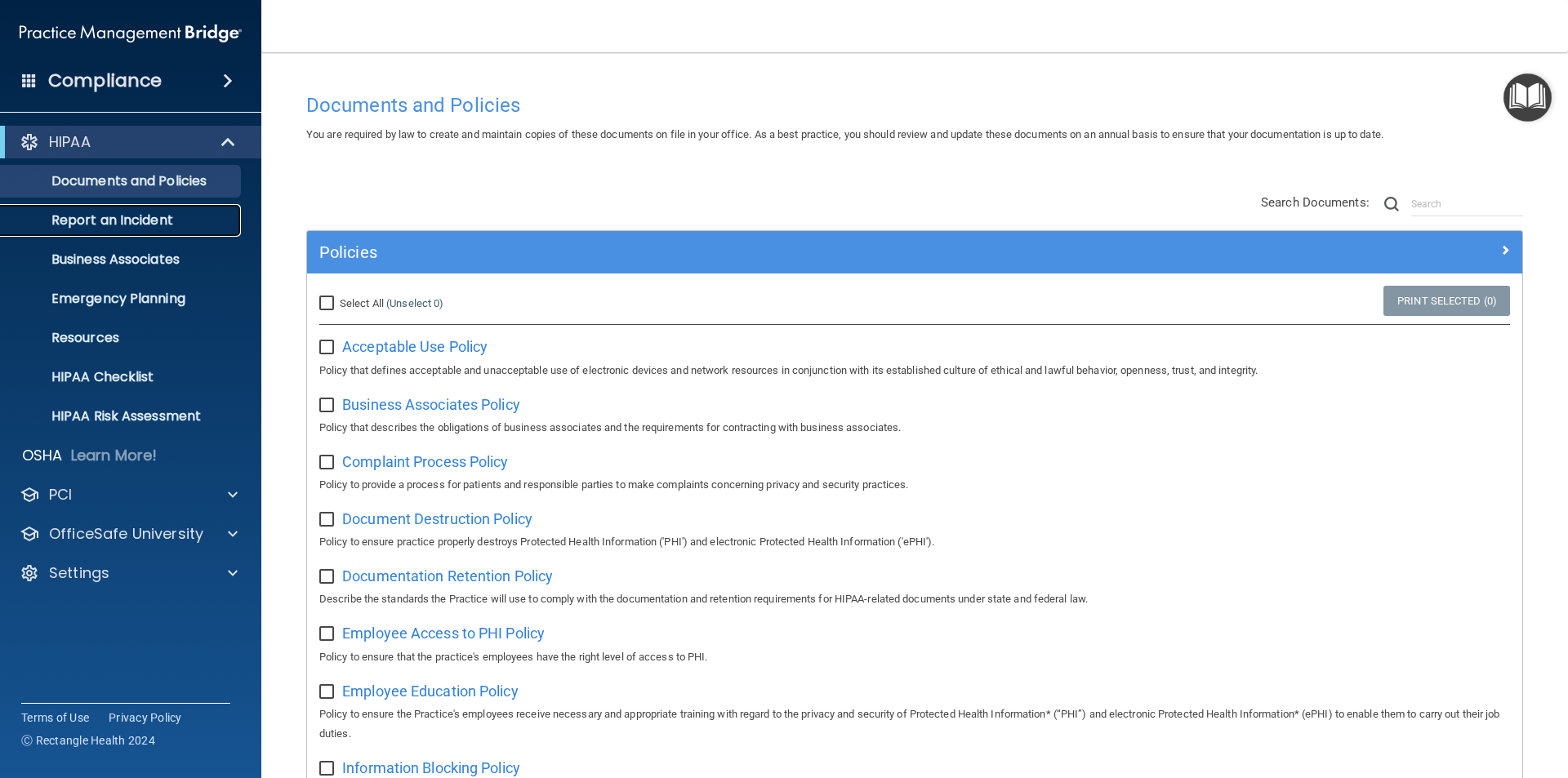
click at [133, 214] on p "Report an Incident" at bounding box center [122, 221] width 223 height 16
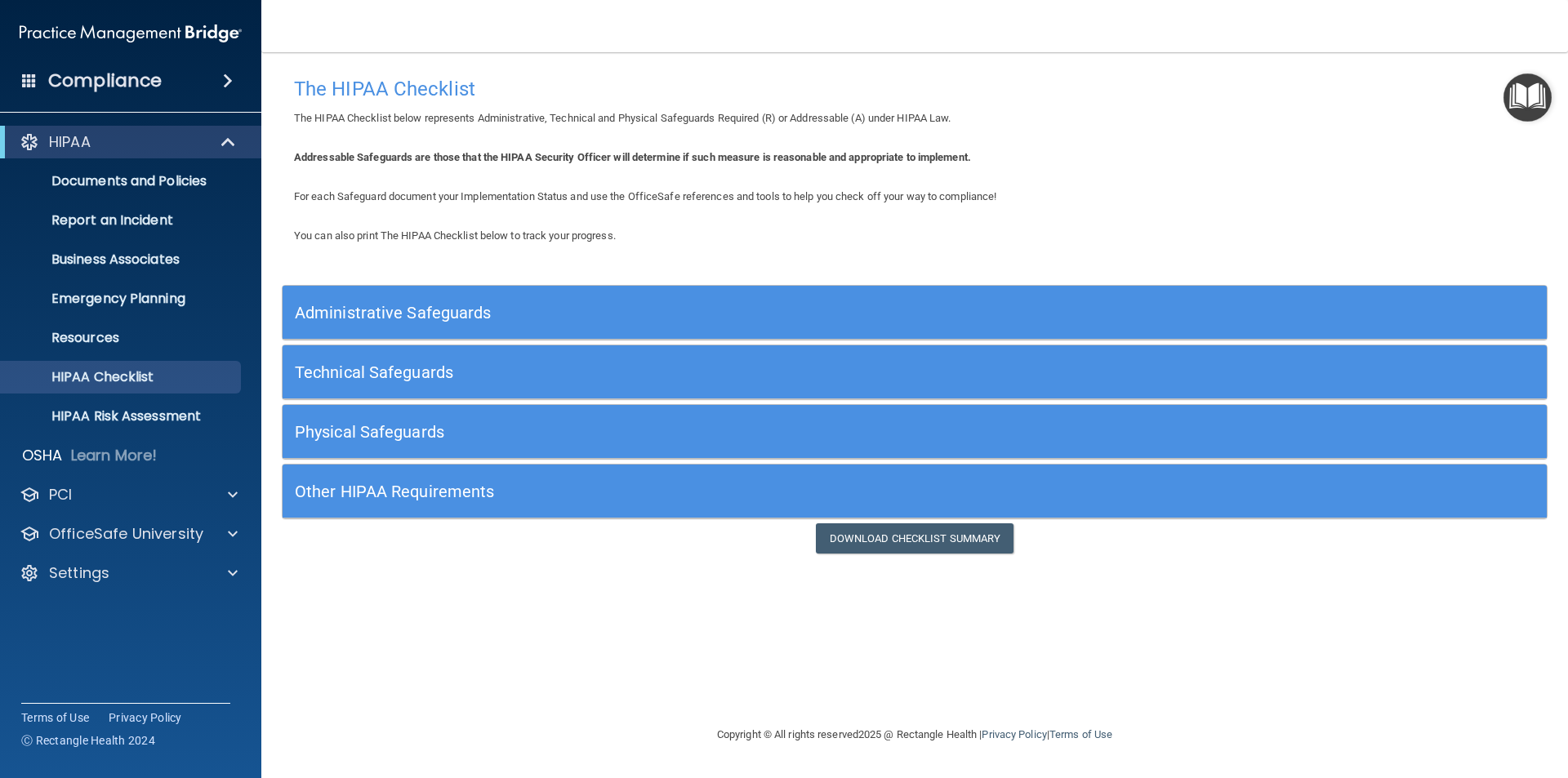
click at [393, 317] on h5 "Administrative Safeguards" at bounding box center [757, 313] width 924 height 18
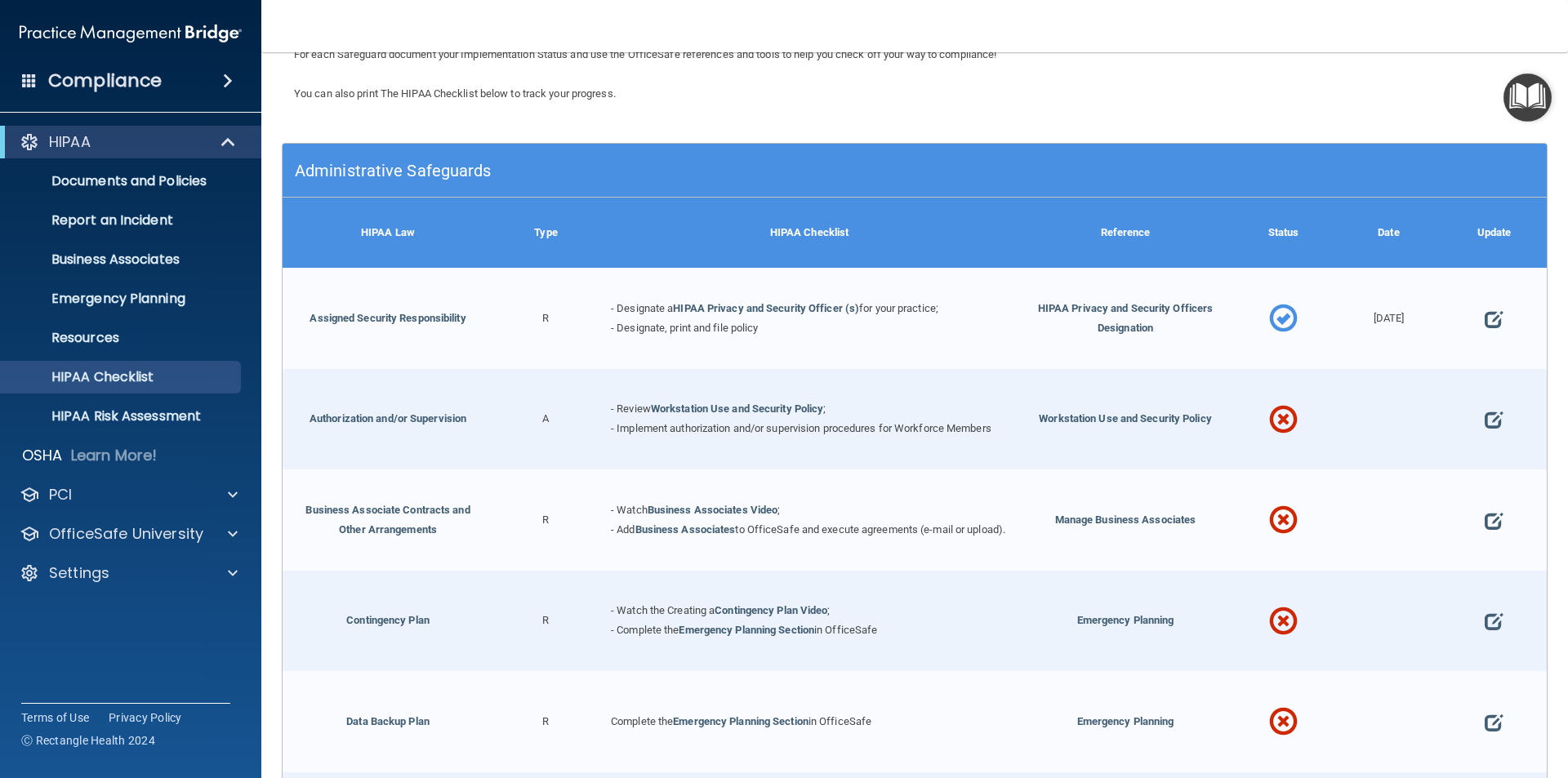
scroll to position [163, 0]
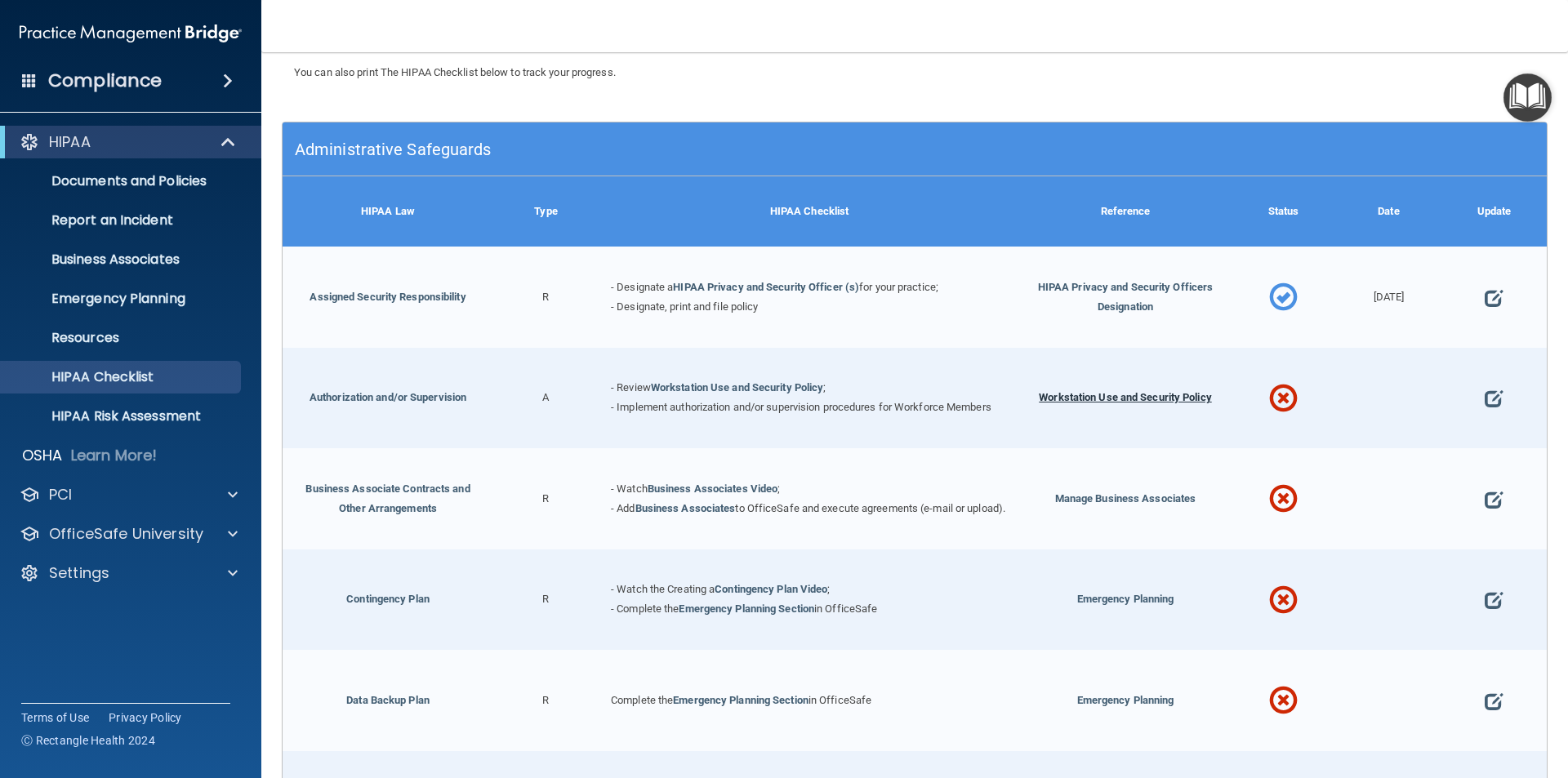
click at [1127, 395] on span "Workstation Use and Security Policy" at bounding box center [1125, 397] width 173 height 12
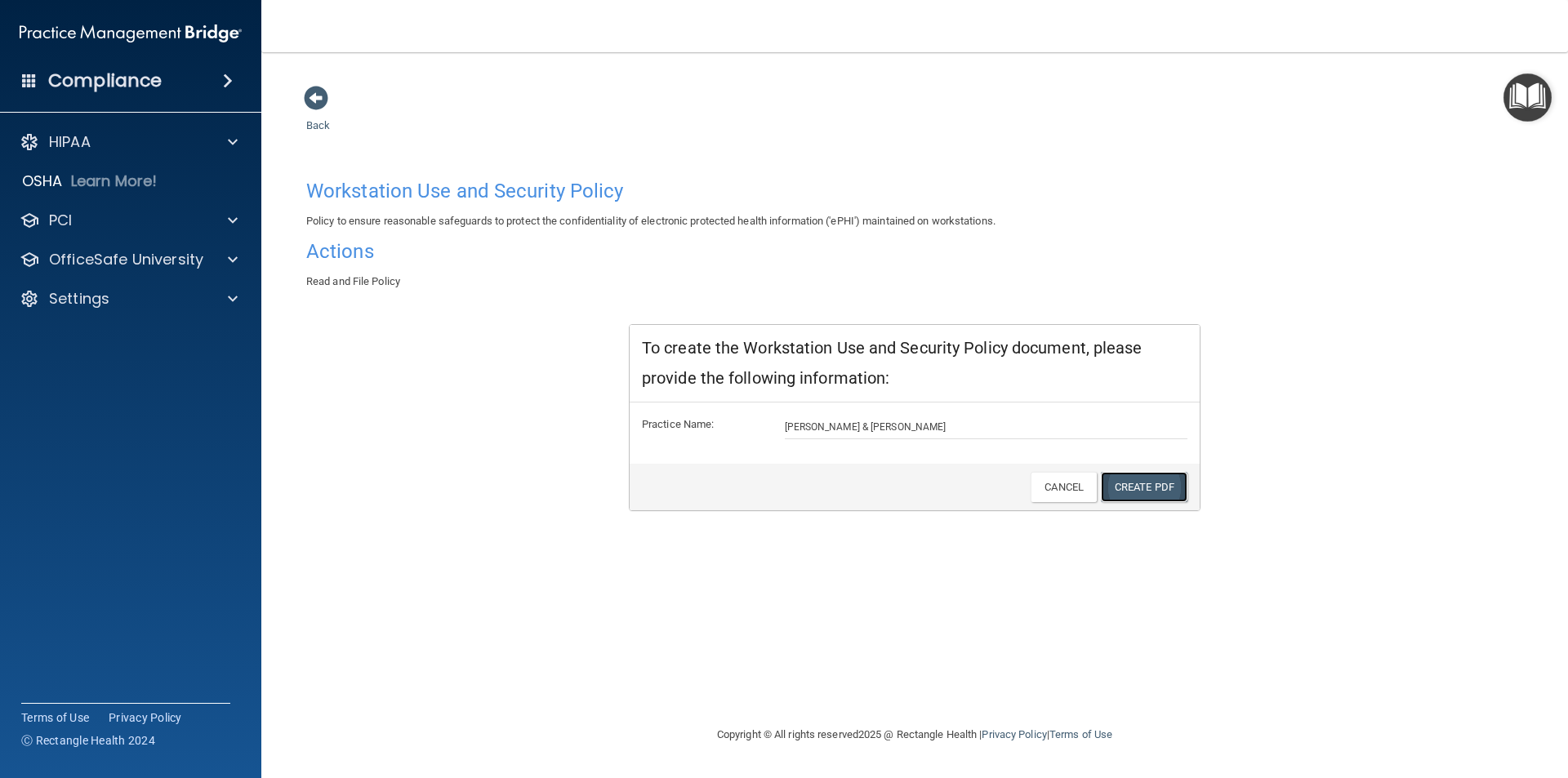
click at [1153, 487] on link "Create PDF" at bounding box center [1144, 487] width 87 height 30
click at [307, 104] on span at bounding box center [316, 98] width 25 height 25
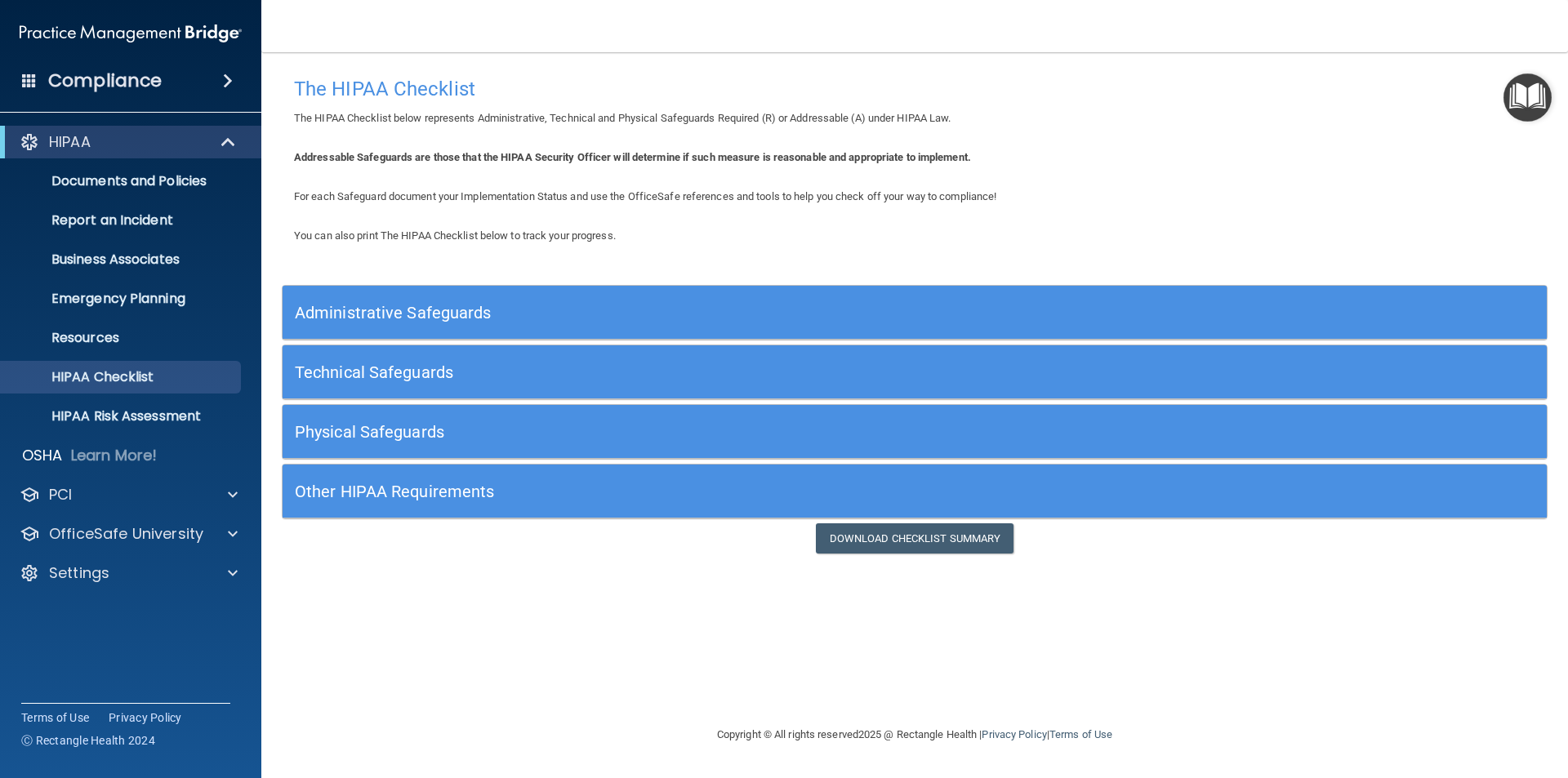
click at [411, 303] on div "Administrative Safeguards" at bounding box center [757, 312] width 948 height 37
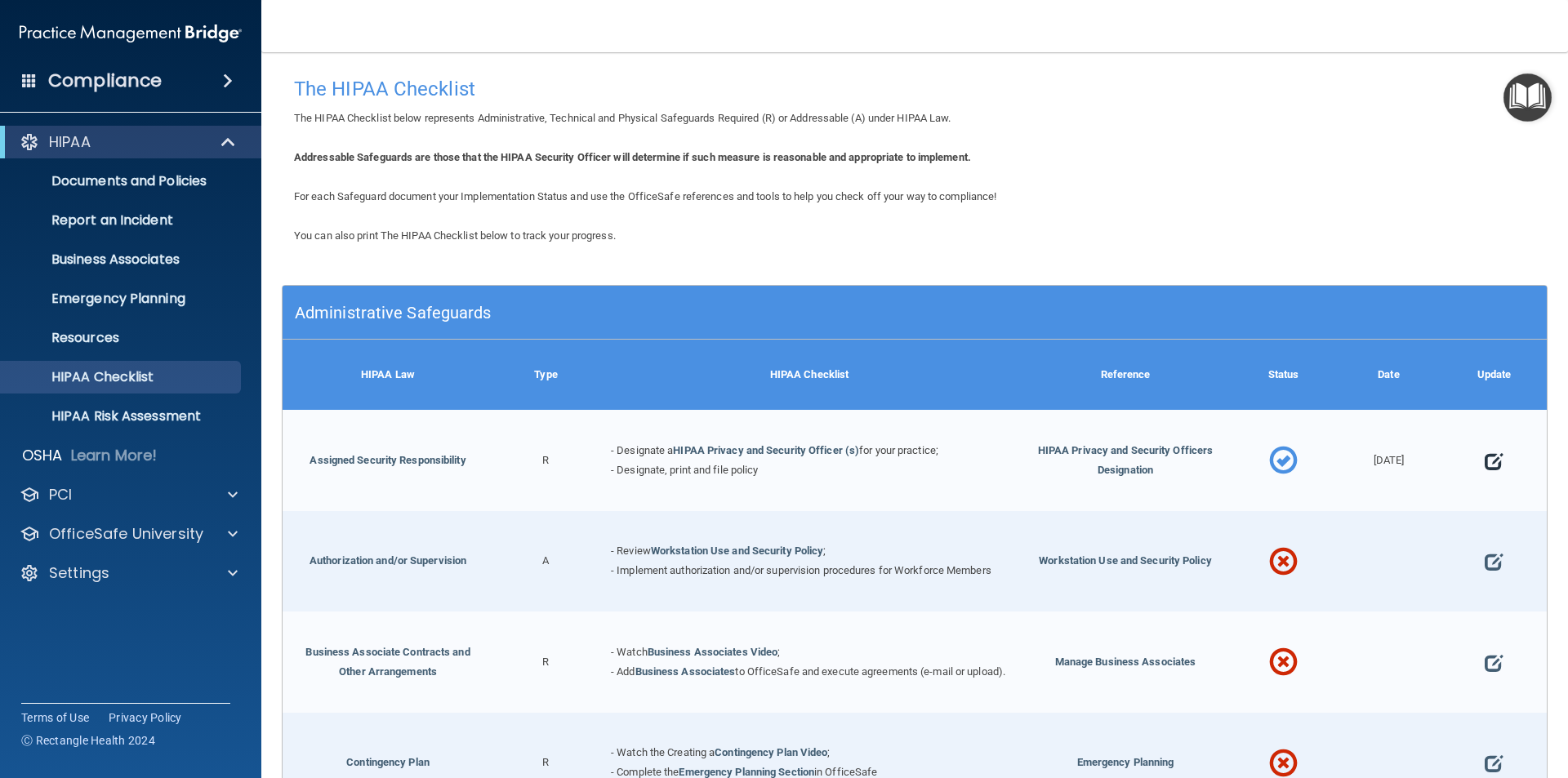
click at [1484, 460] on span at bounding box center [1493, 462] width 18 height 51
select select "completed"
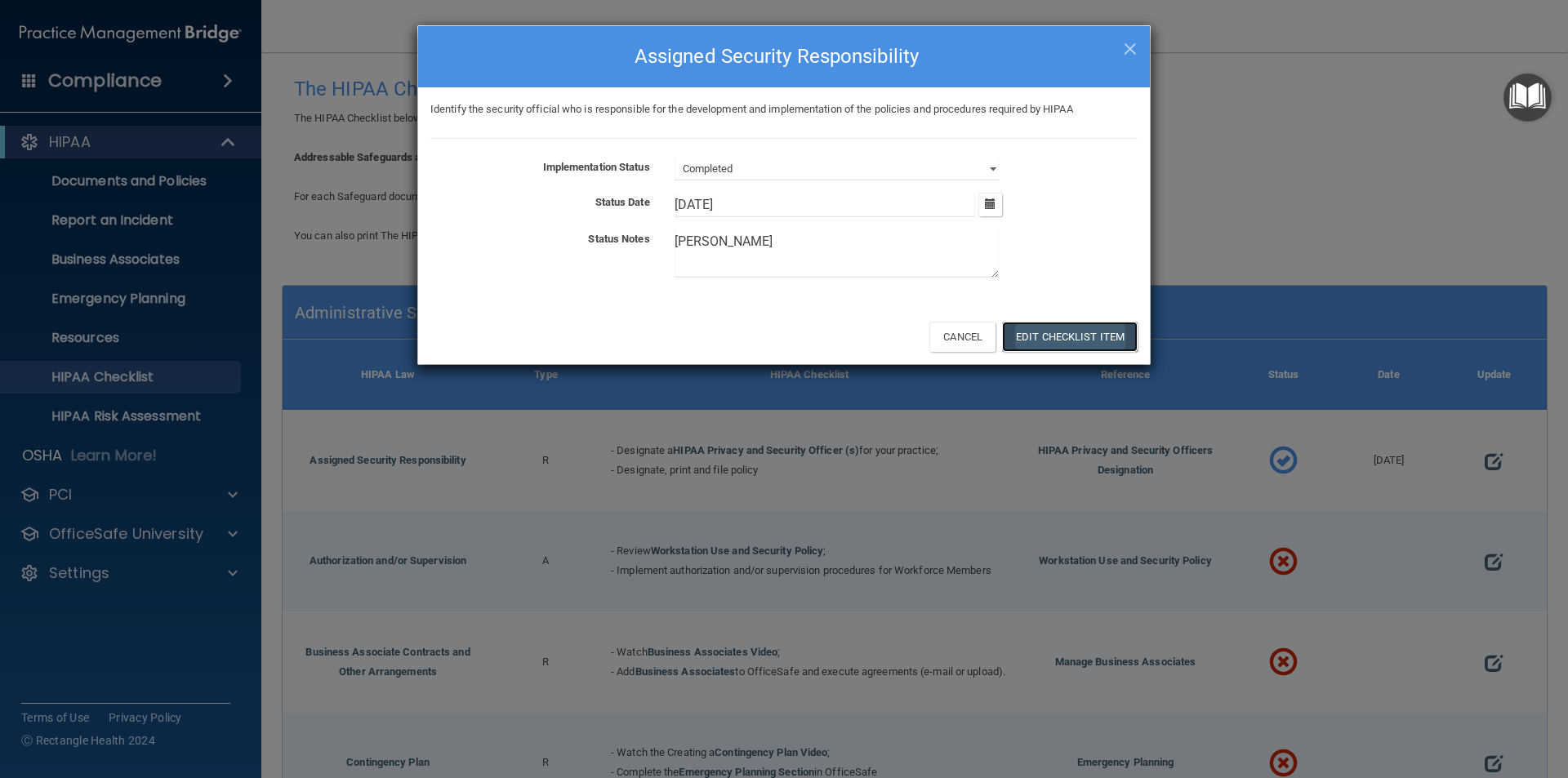
click at [1074, 337] on button "Edit Checklist Item" at bounding box center [1069, 337] width 135 height 30
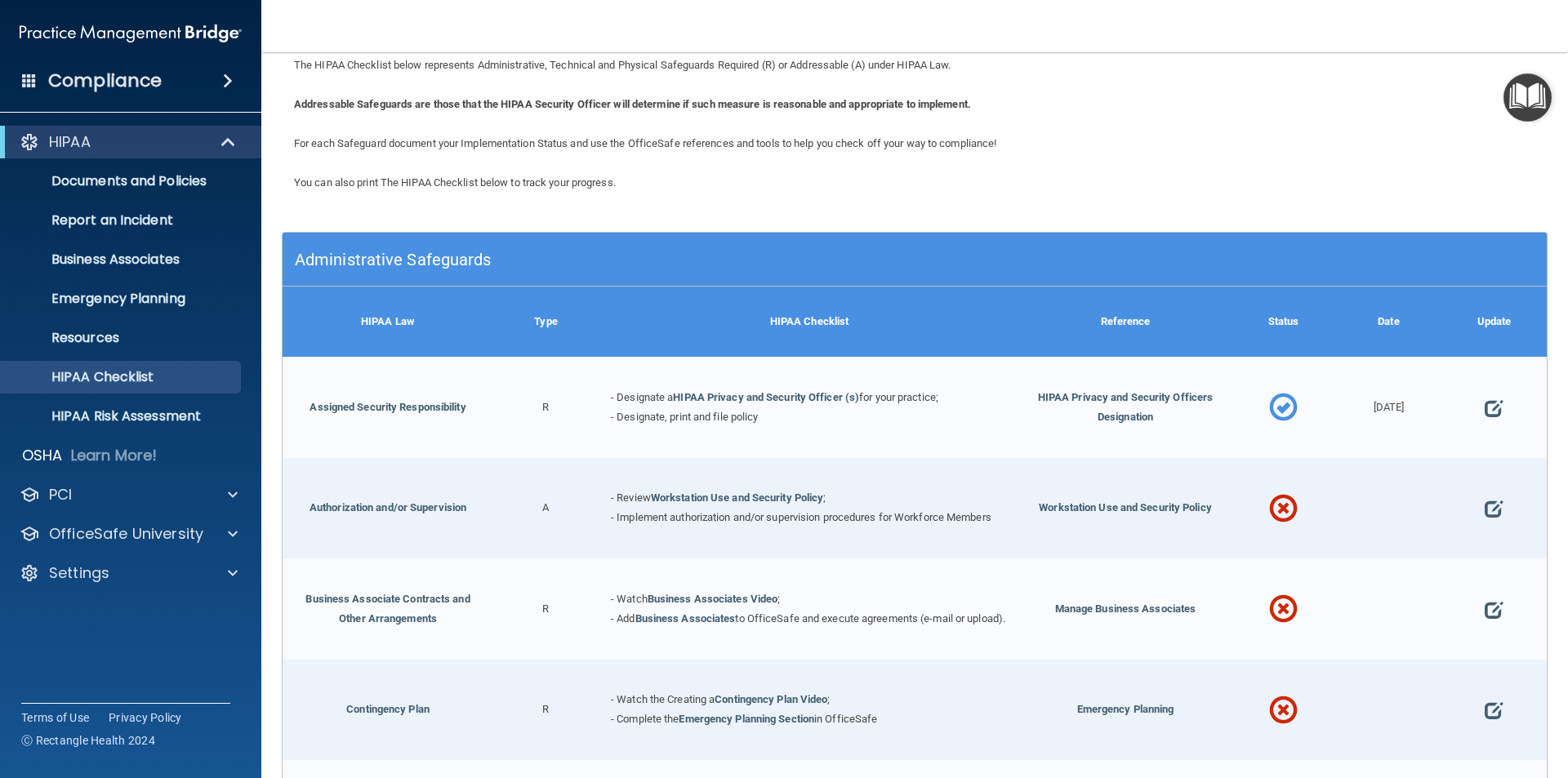
scroll to position [82, 0]
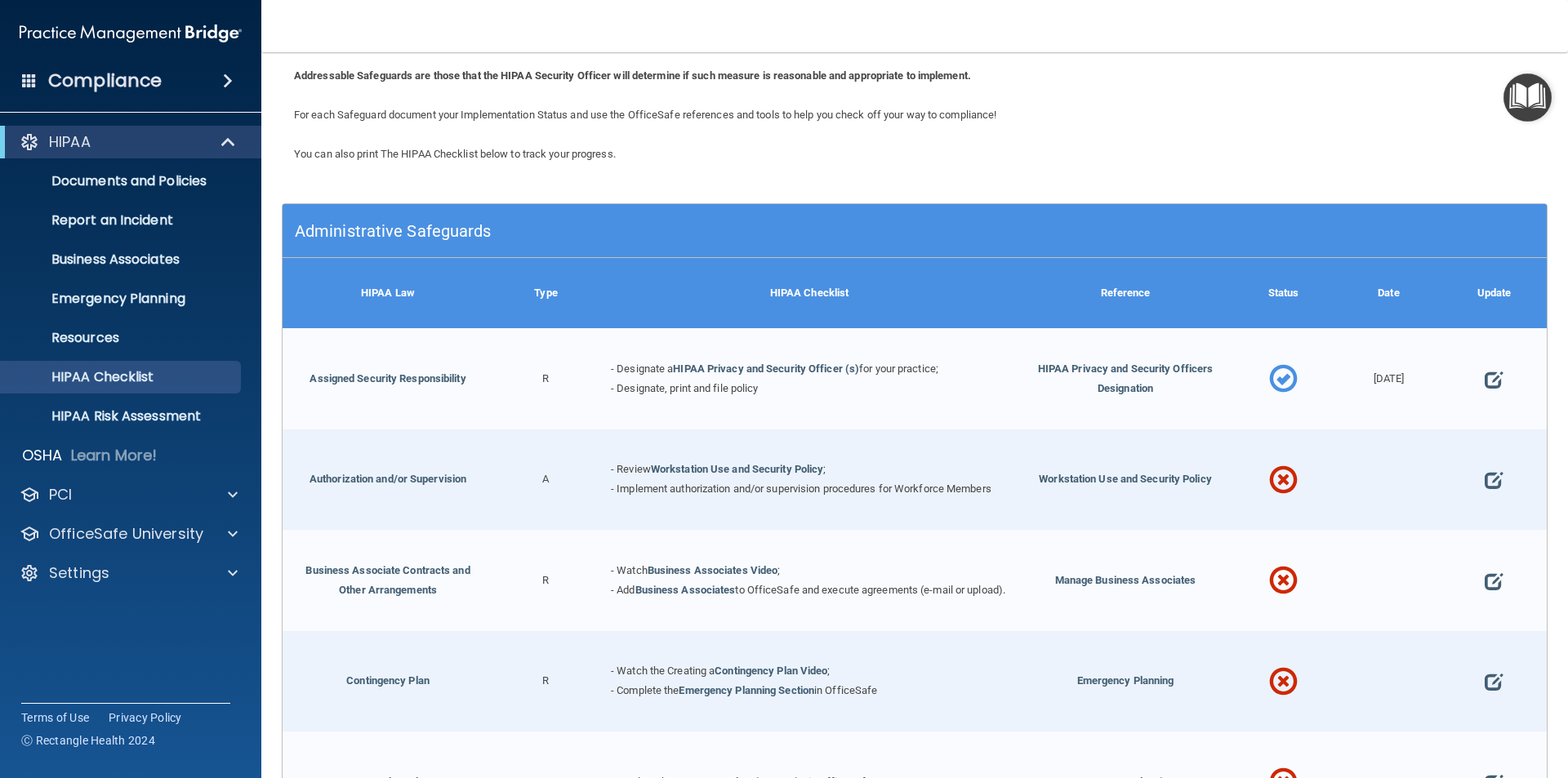
click at [1471, 470] on div at bounding box center [1493, 480] width 106 height 102
click at [1484, 480] on span at bounding box center [1493, 481] width 18 height 51
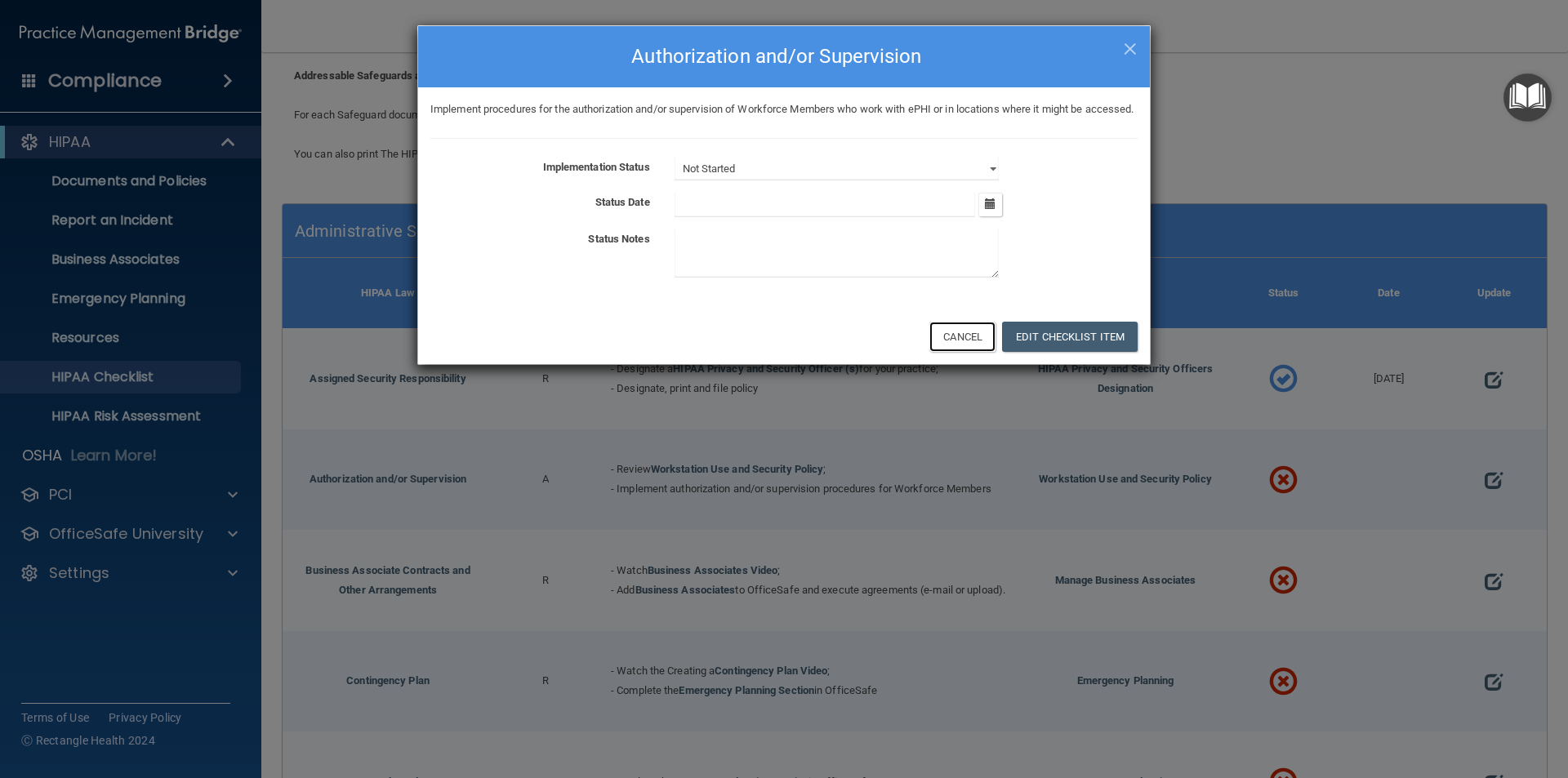
click at [955, 352] on button "Cancel" at bounding box center [962, 337] width 66 height 30
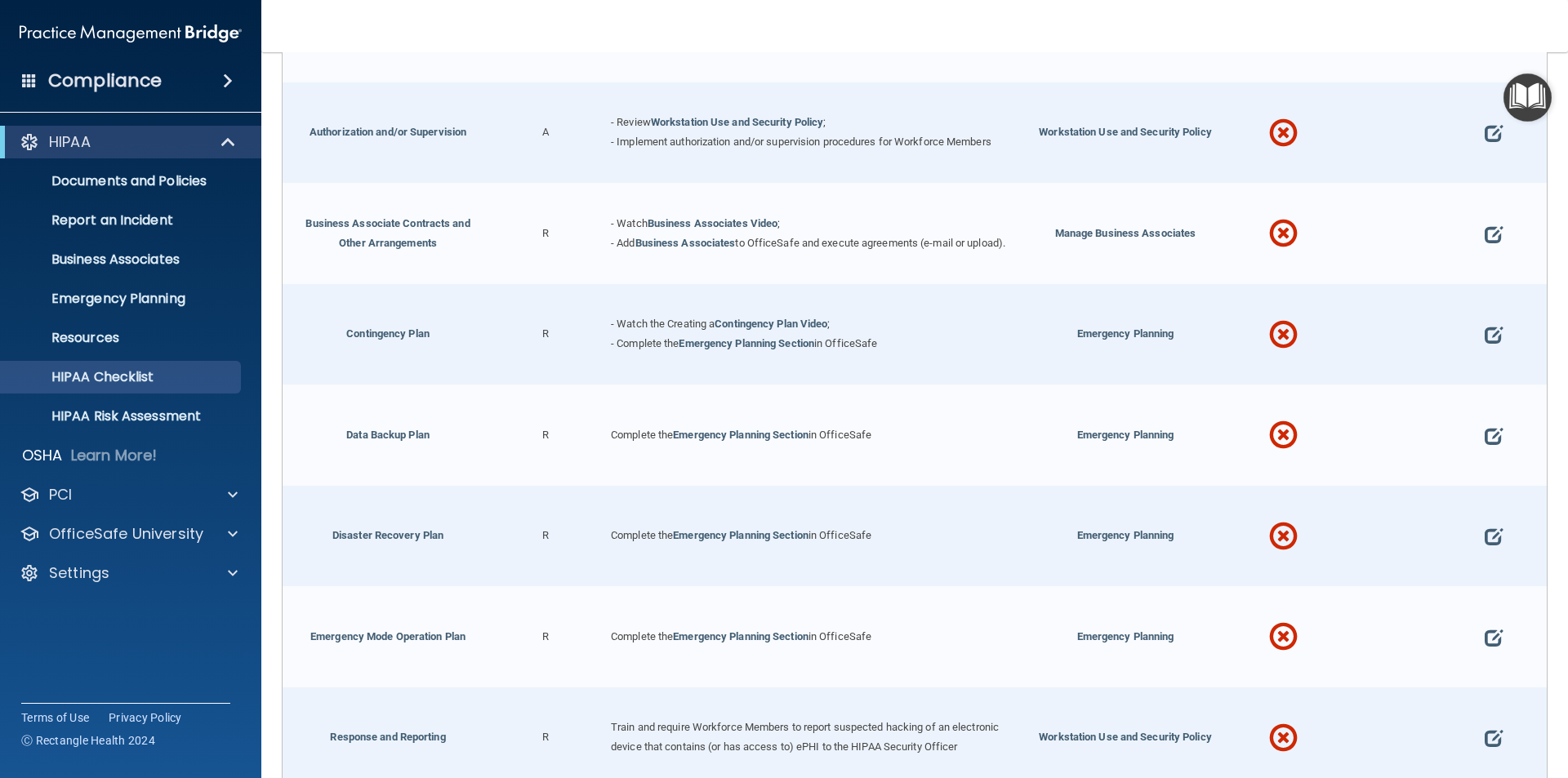
scroll to position [0, 0]
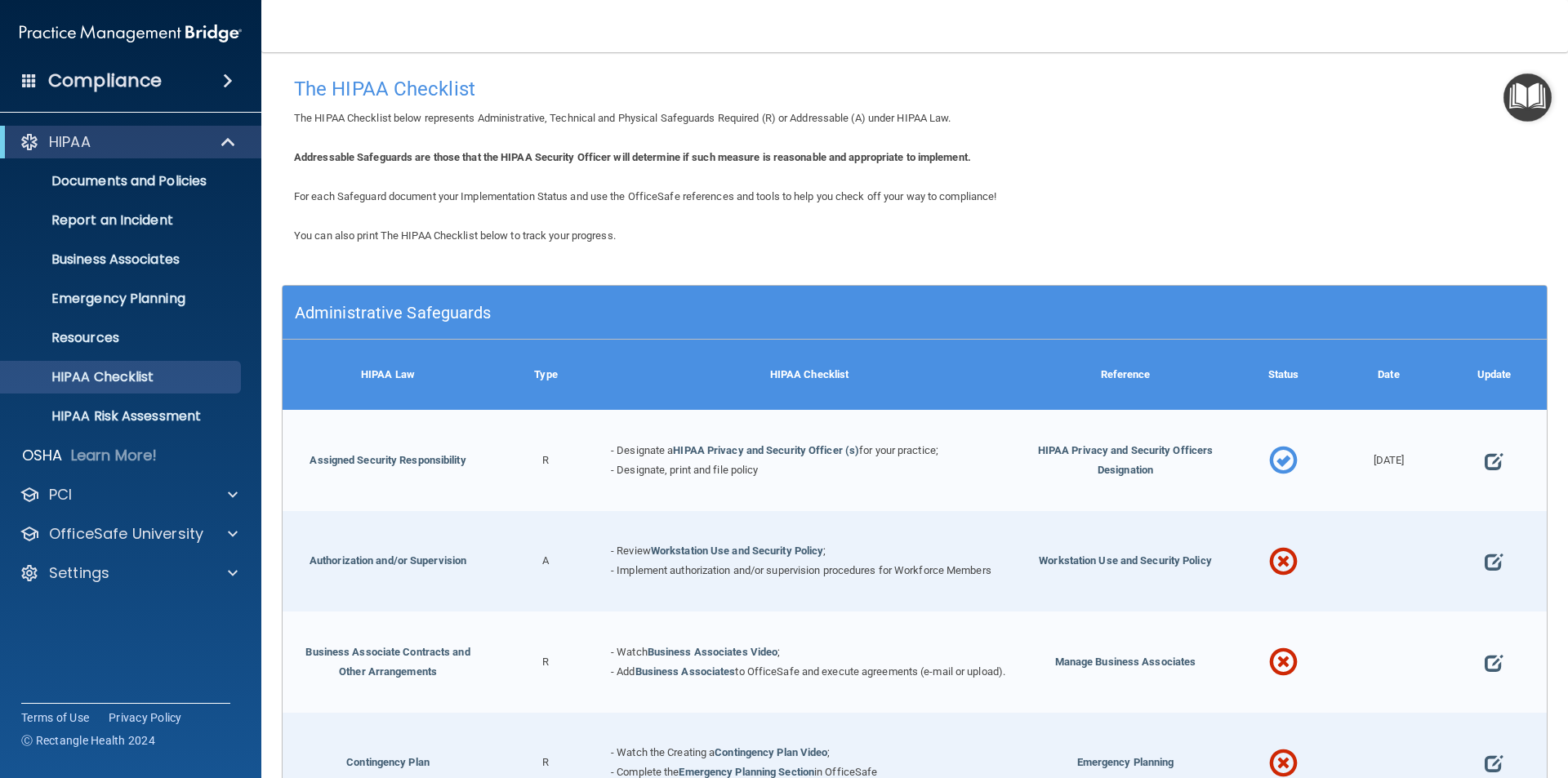
drag, startPoint x: 67, startPoint y: 769, endPoint x: 0, endPoint y: 772, distance: 67.1
click at [67, 769] on div "Compliance HIPAA Documents and Policies Report an Incident Business Associates …" at bounding box center [130, 389] width 261 height 778
click at [101, 71] on h4 "Compliance" at bounding box center [105, 81] width 113 height 23
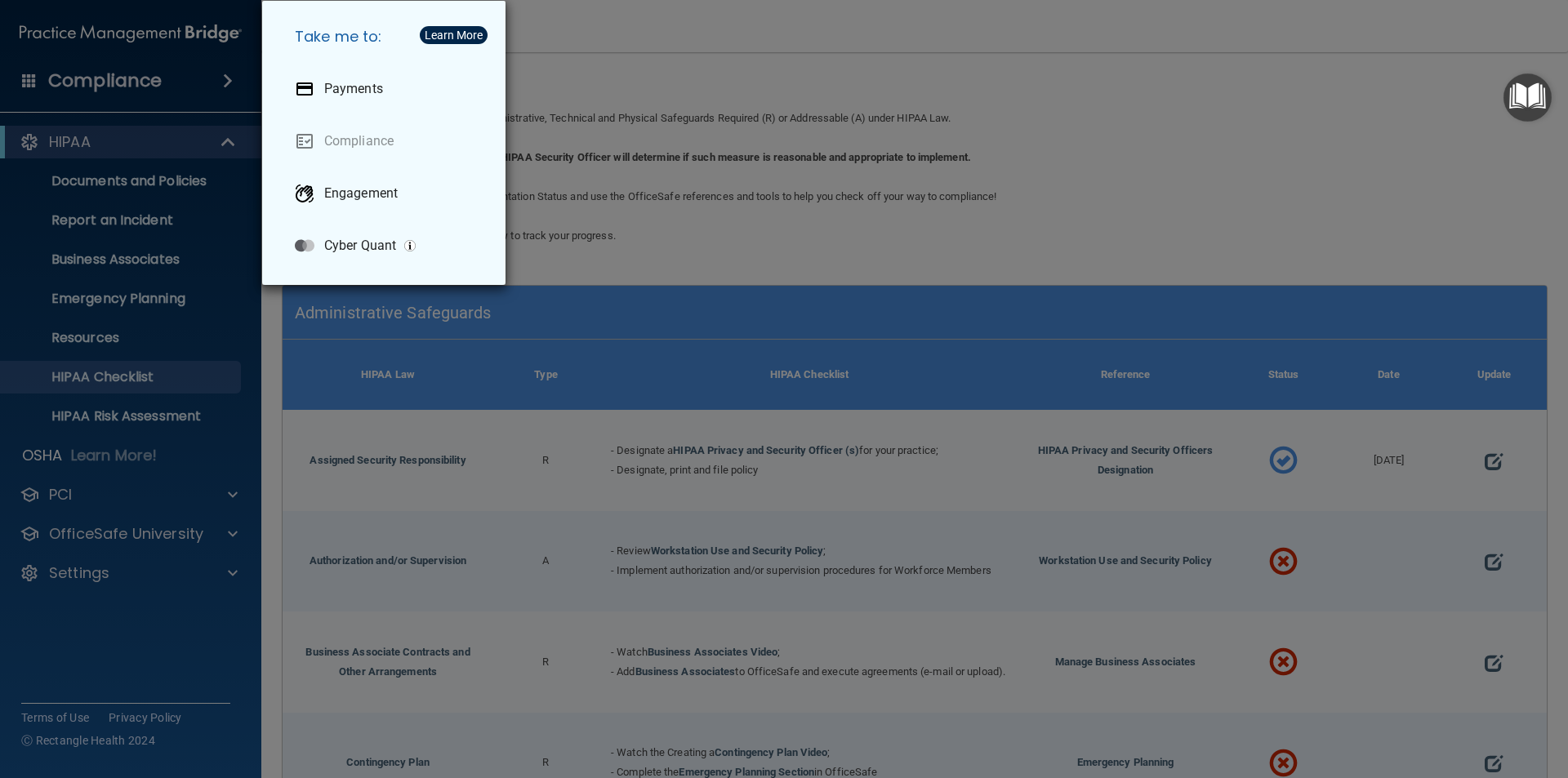
drag, startPoint x: 720, startPoint y: 94, endPoint x: 705, endPoint y: 85, distance: 17.5
click at [720, 94] on div "Take me to: Payments Compliance Engagement Cyber Quant" at bounding box center [784, 389] width 1568 height 778
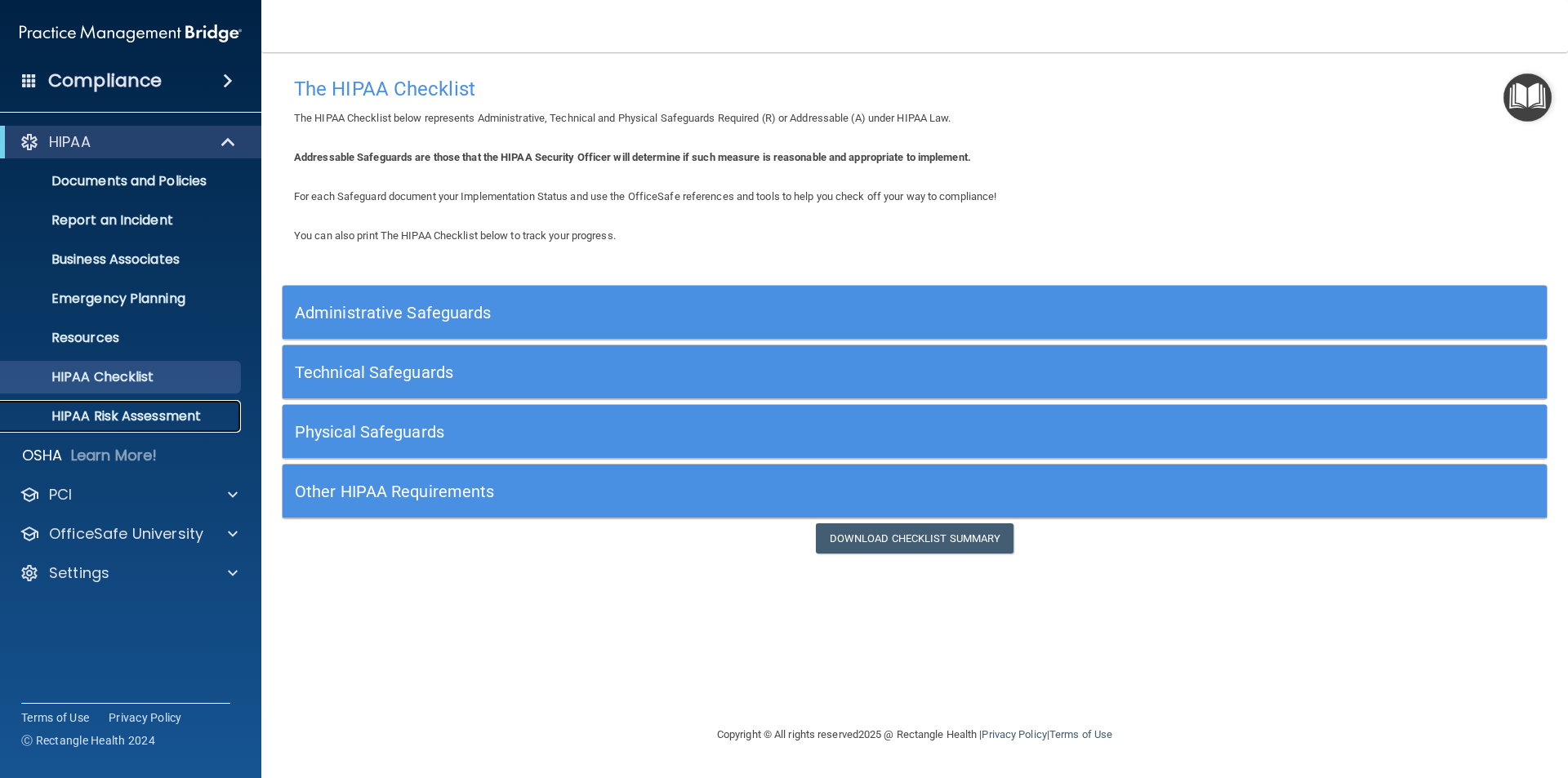
click at [58, 425] on p "HIPAA Risk Assessment" at bounding box center [122, 416] width 223 height 16
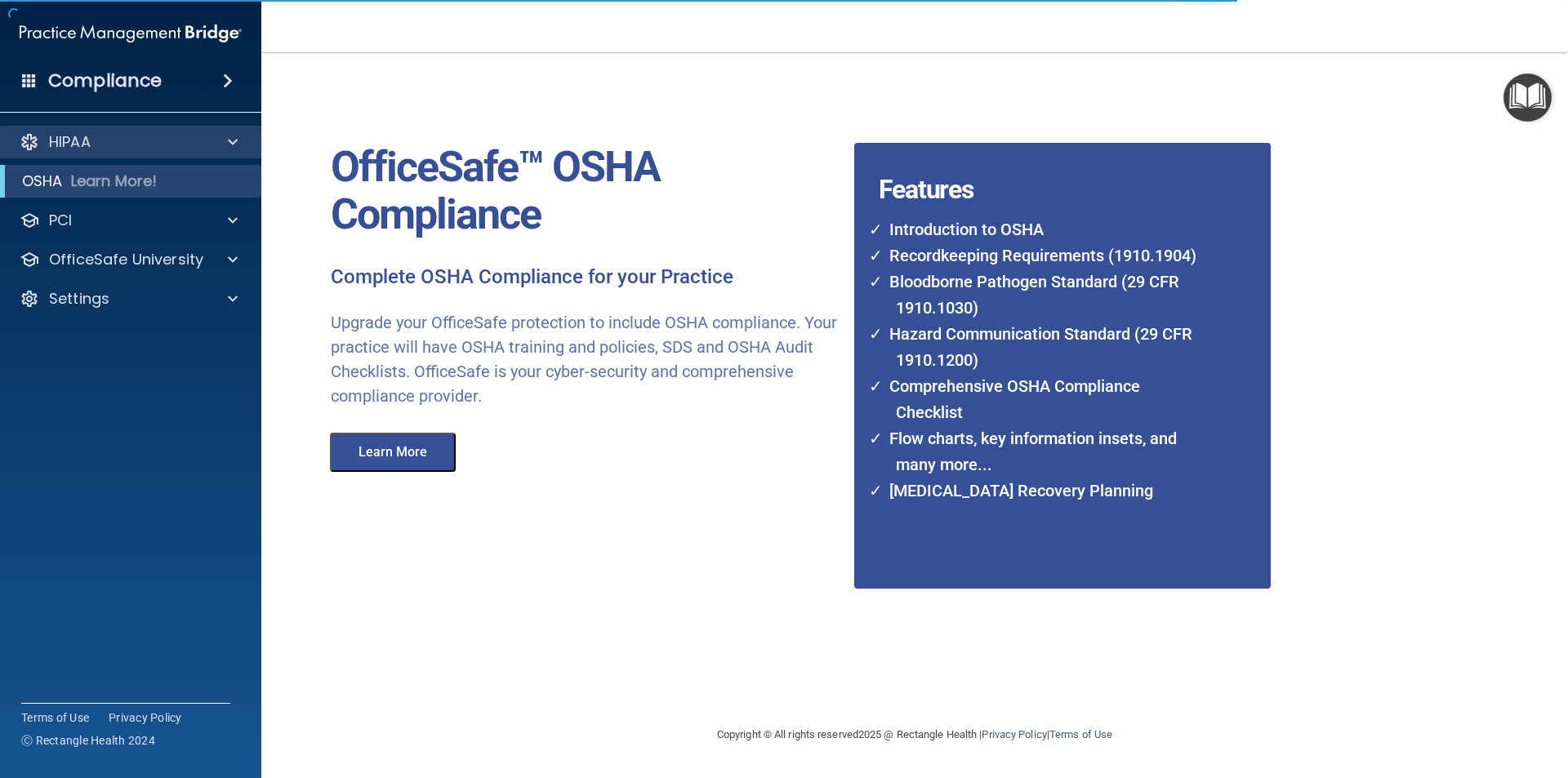
click at [130, 128] on div "HIPAA" at bounding box center [131, 142] width 262 height 33
click at [132, 137] on div "HIPAA" at bounding box center [108, 142] width 202 height 20
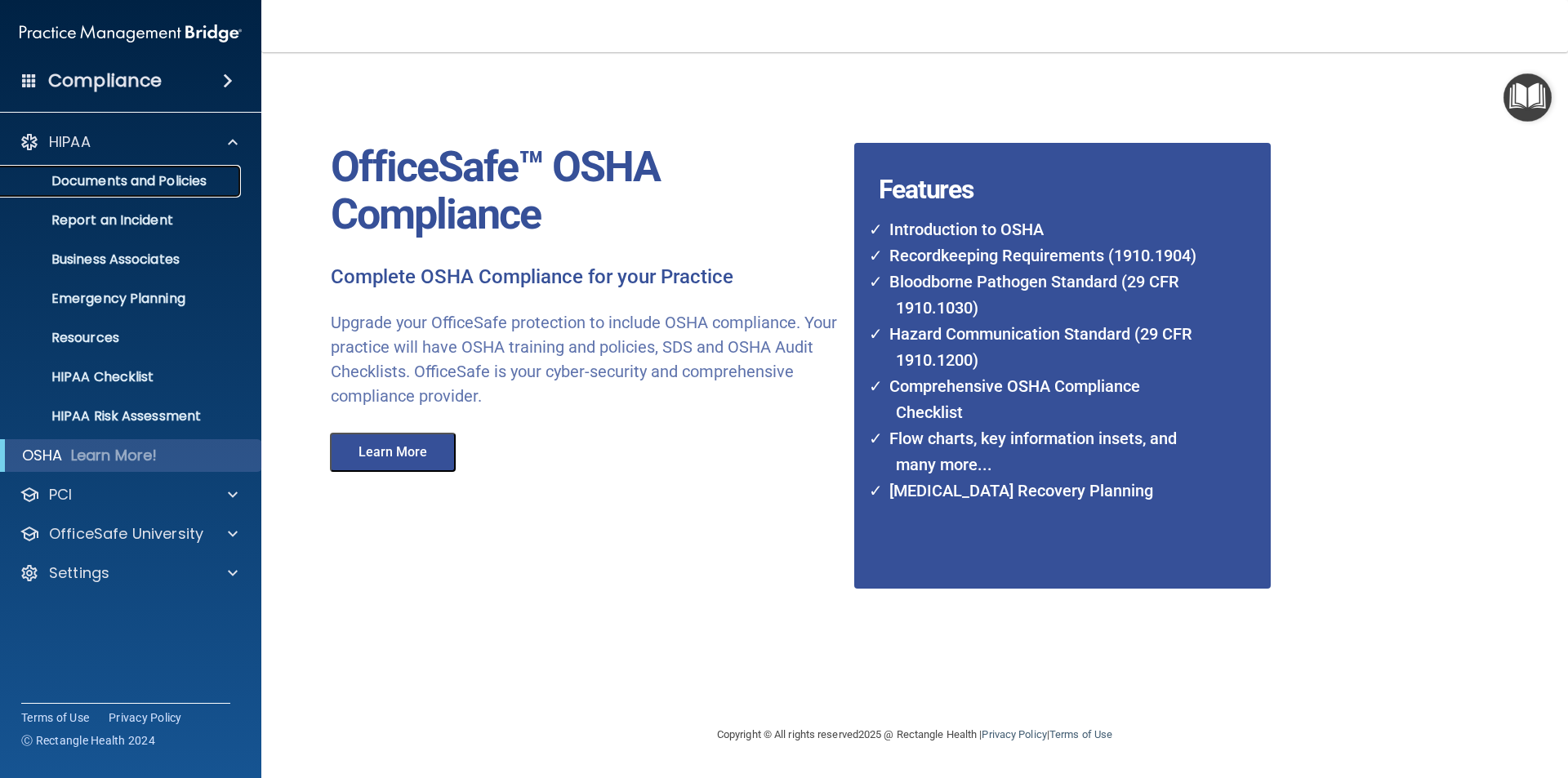
click at [134, 174] on p "Documents and Policies" at bounding box center [122, 181] width 223 height 16
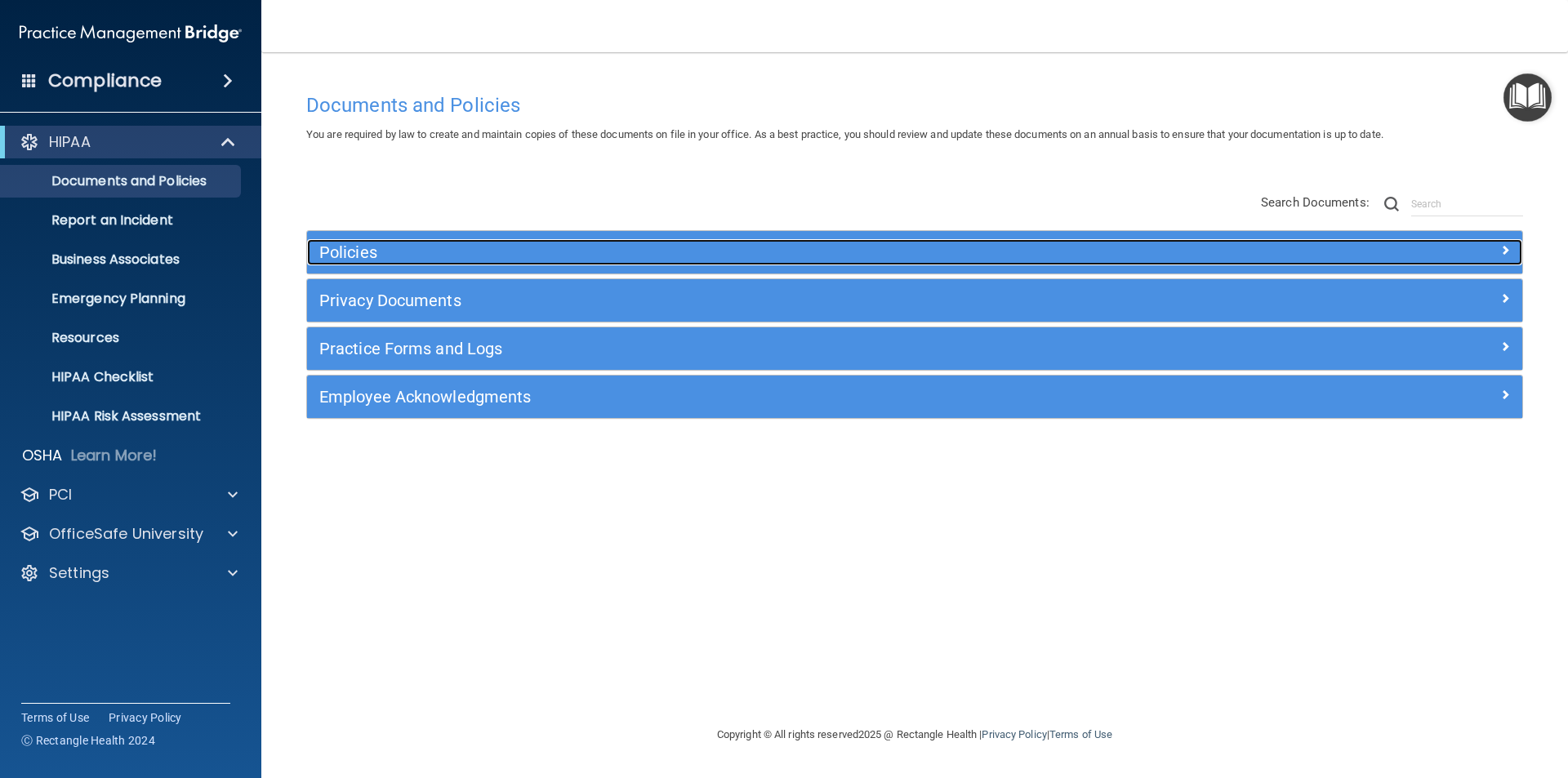
click at [348, 244] on h5 "Policies" at bounding box center [763, 253] width 887 height 18
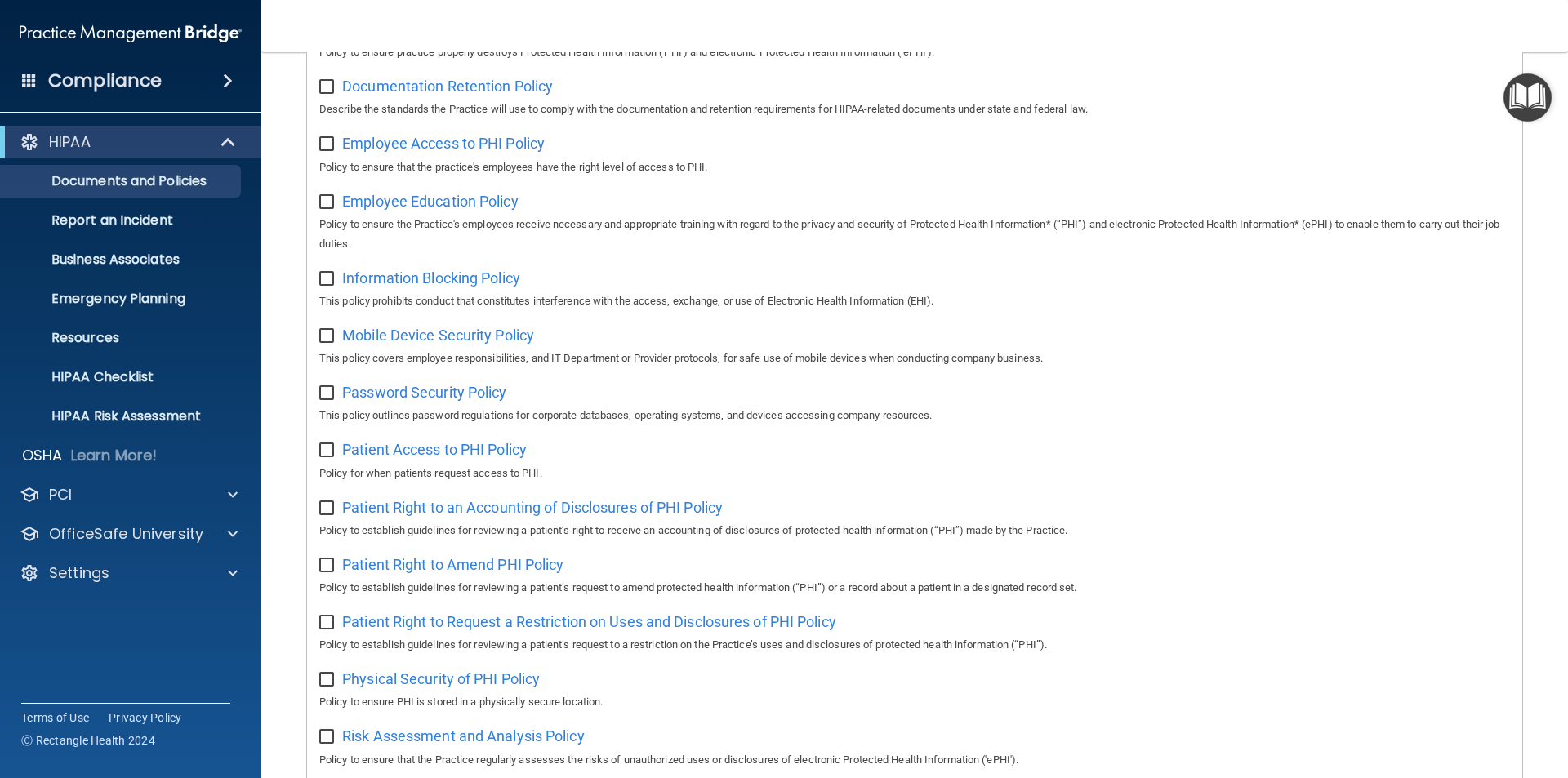
scroll to position [817, 0]
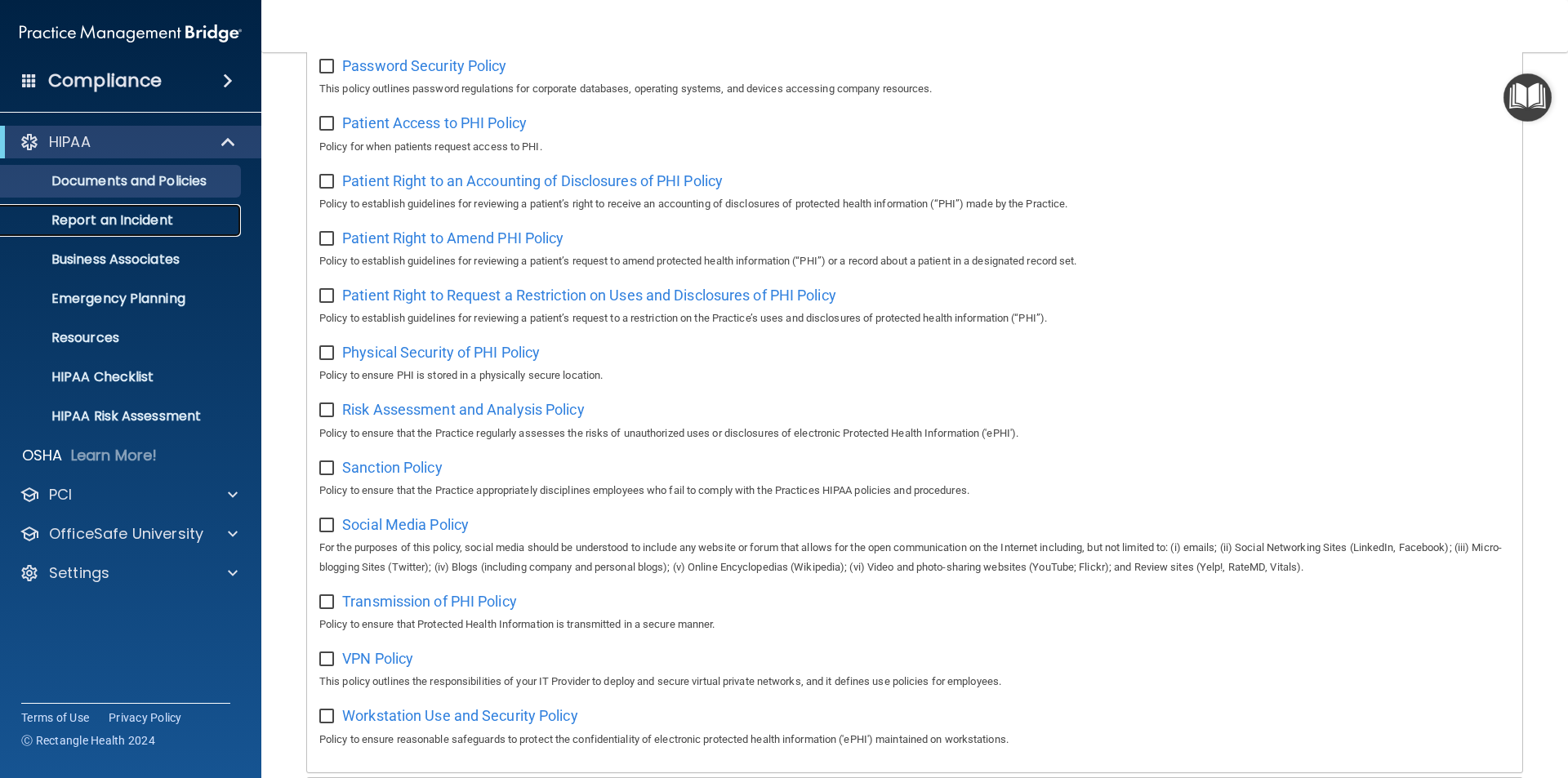
click at [125, 225] on p "Report an Incident" at bounding box center [122, 221] width 223 height 16
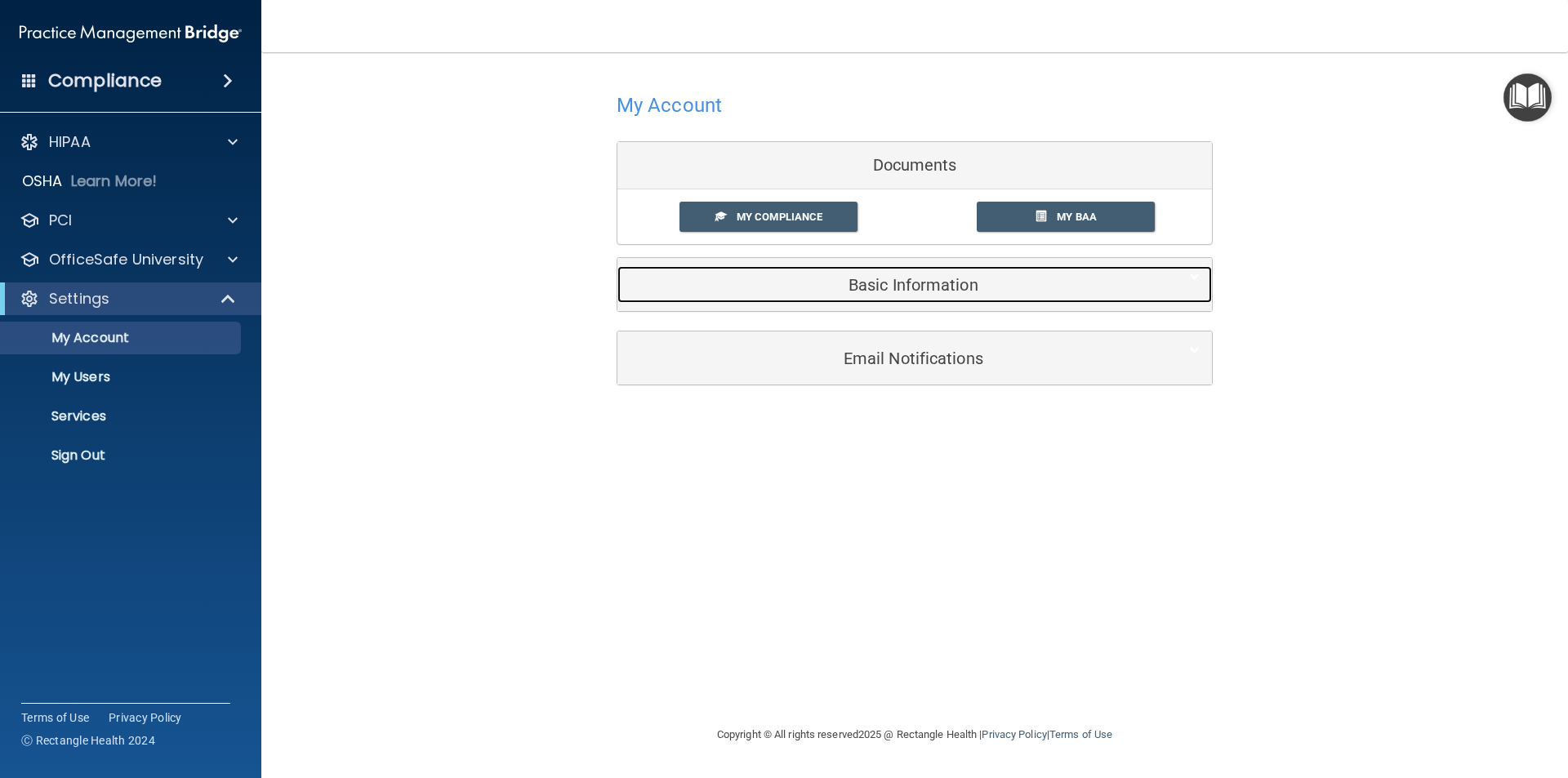
click at [937, 300] on div "Basic Information" at bounding box center [889, 284] width 545 height 37
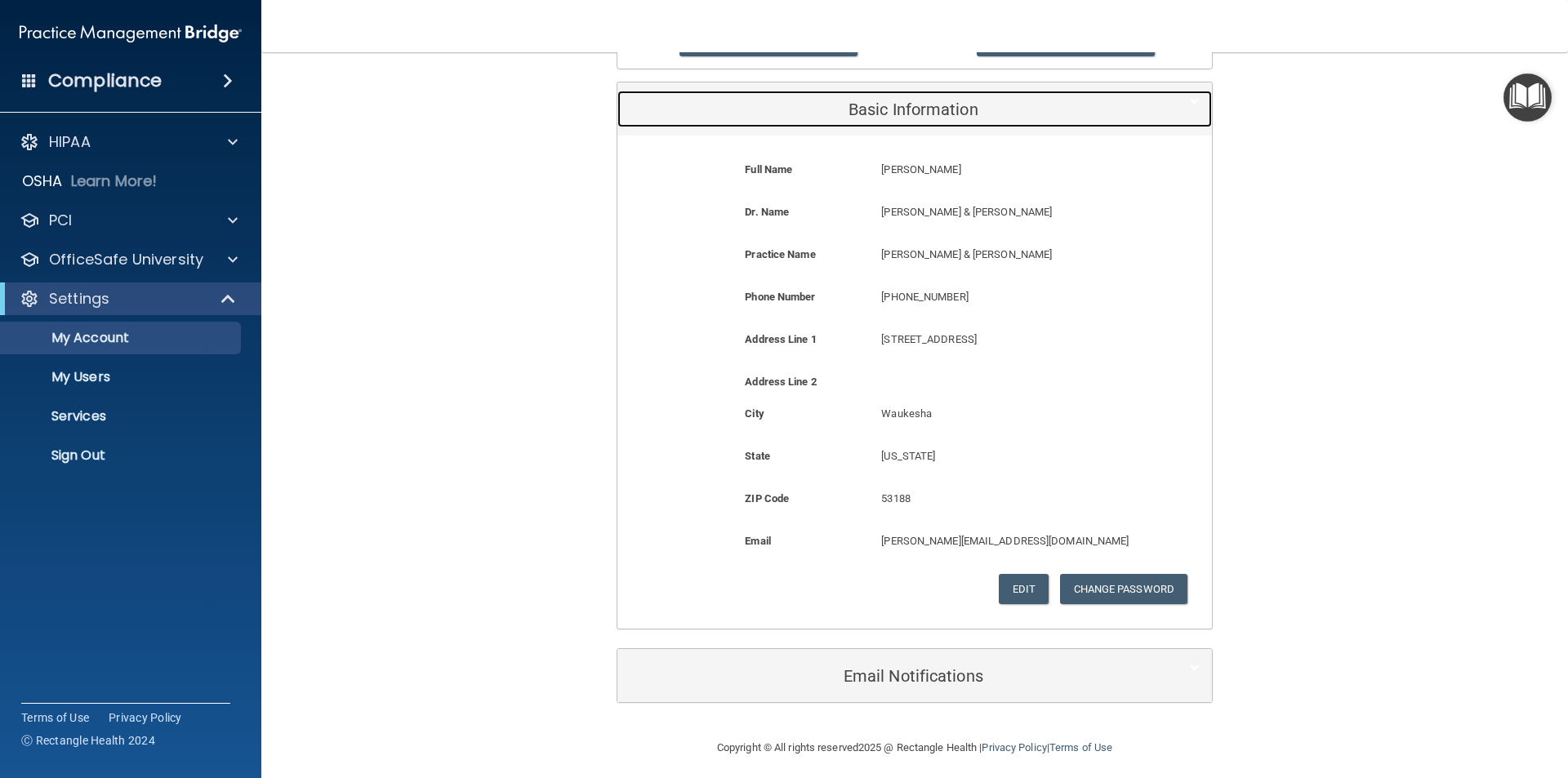
scroll to position [184, 0]
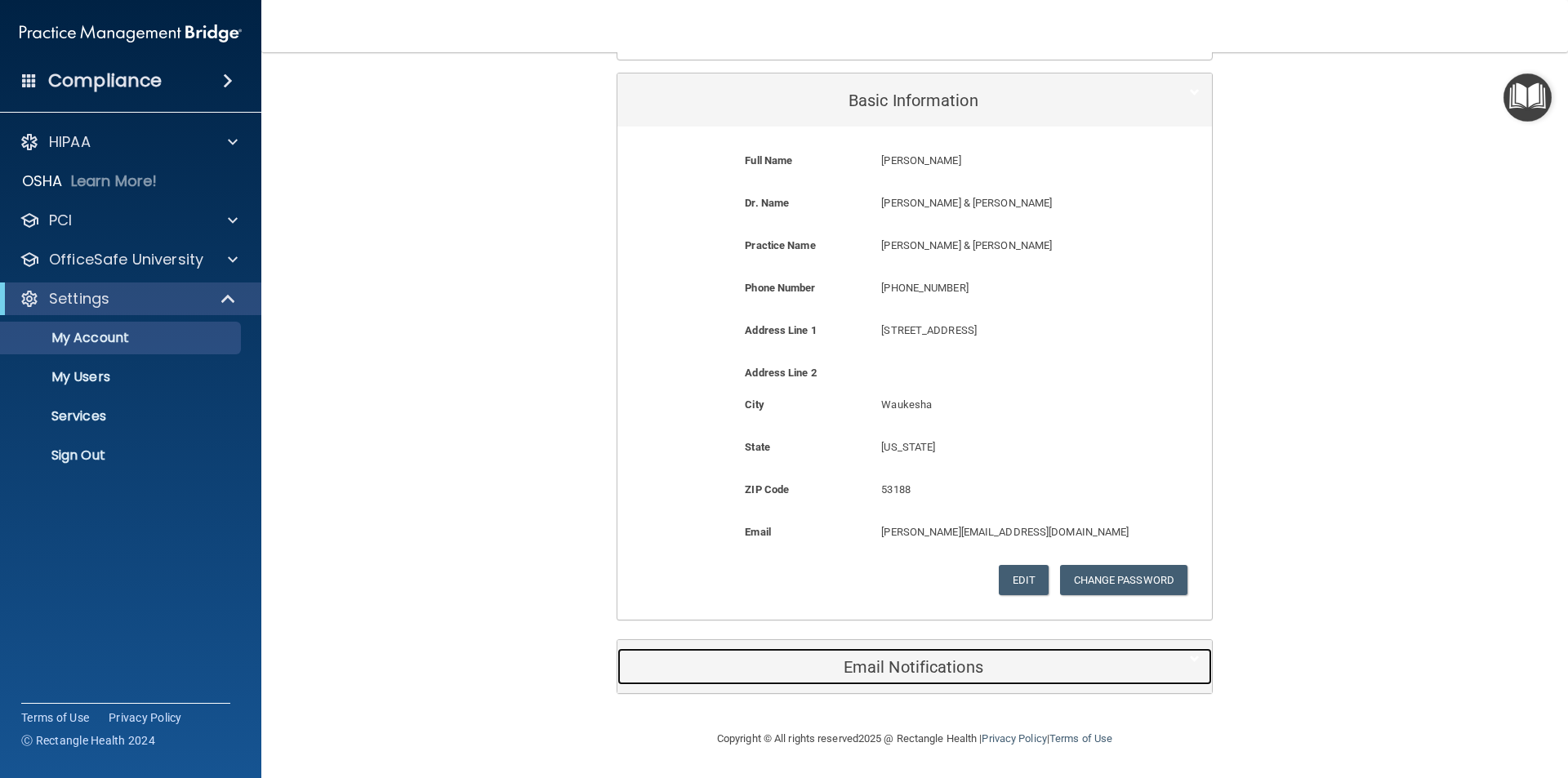
click at [880, 658] on h5 "Email Notifications" at bounding box center [889, 667] width 520 height 18
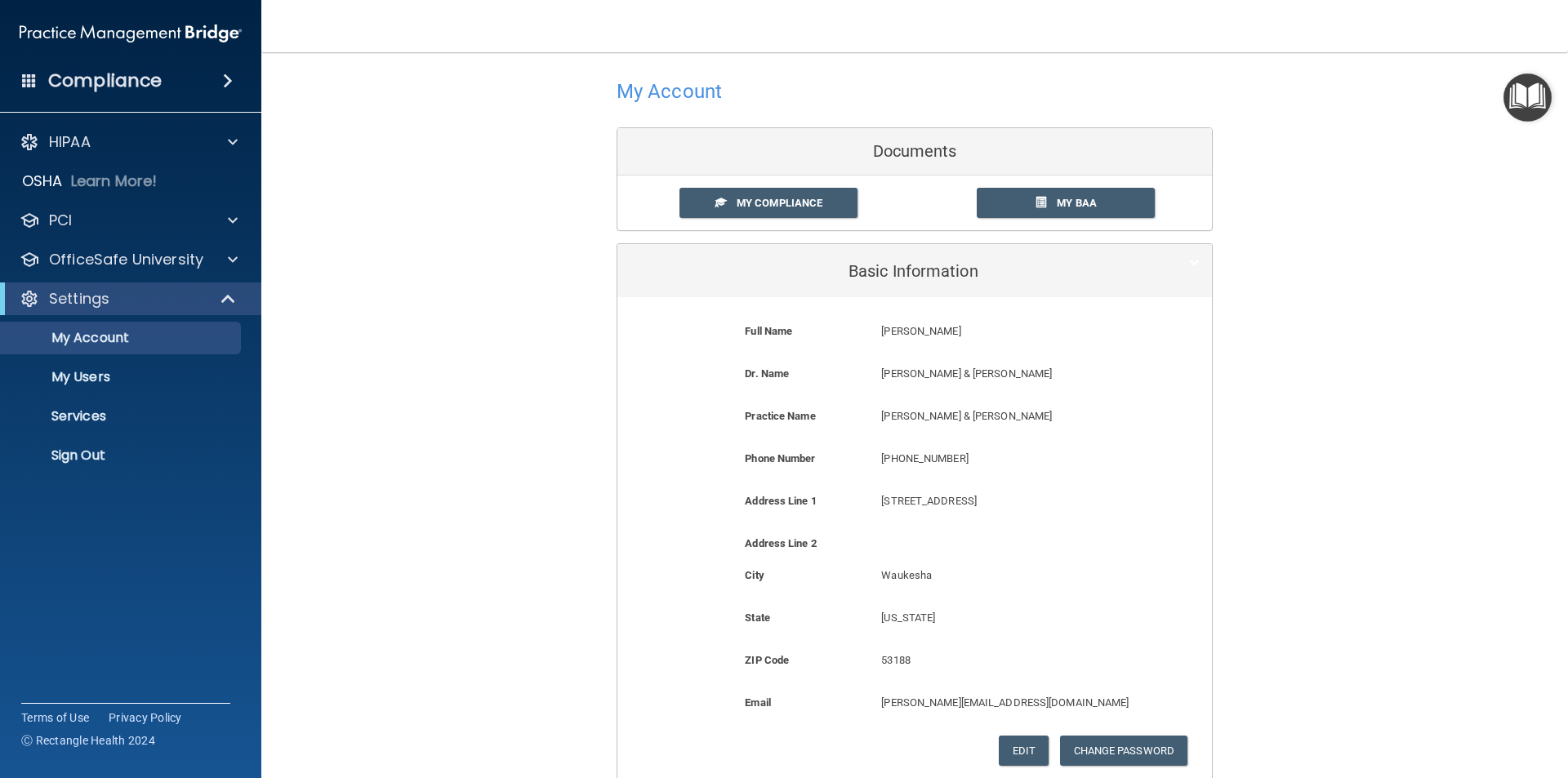
scroll to position [0, 0]
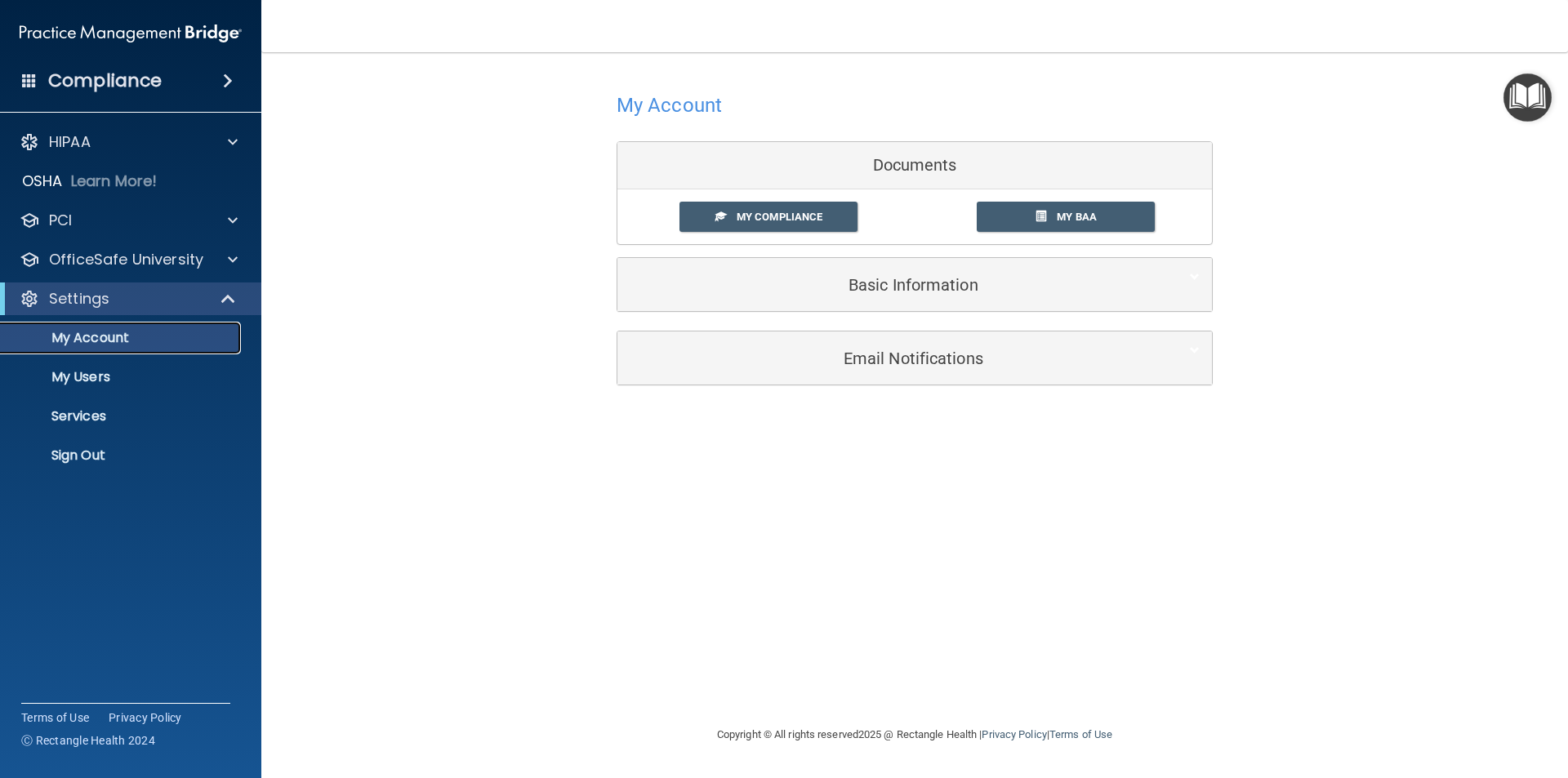
click at [96, 334] on p "My Account" at bounding box center [122, 338] width 223 height 16
click at [102, 420] on p "Services" at bounding box center [122, 416] width 223 height 16
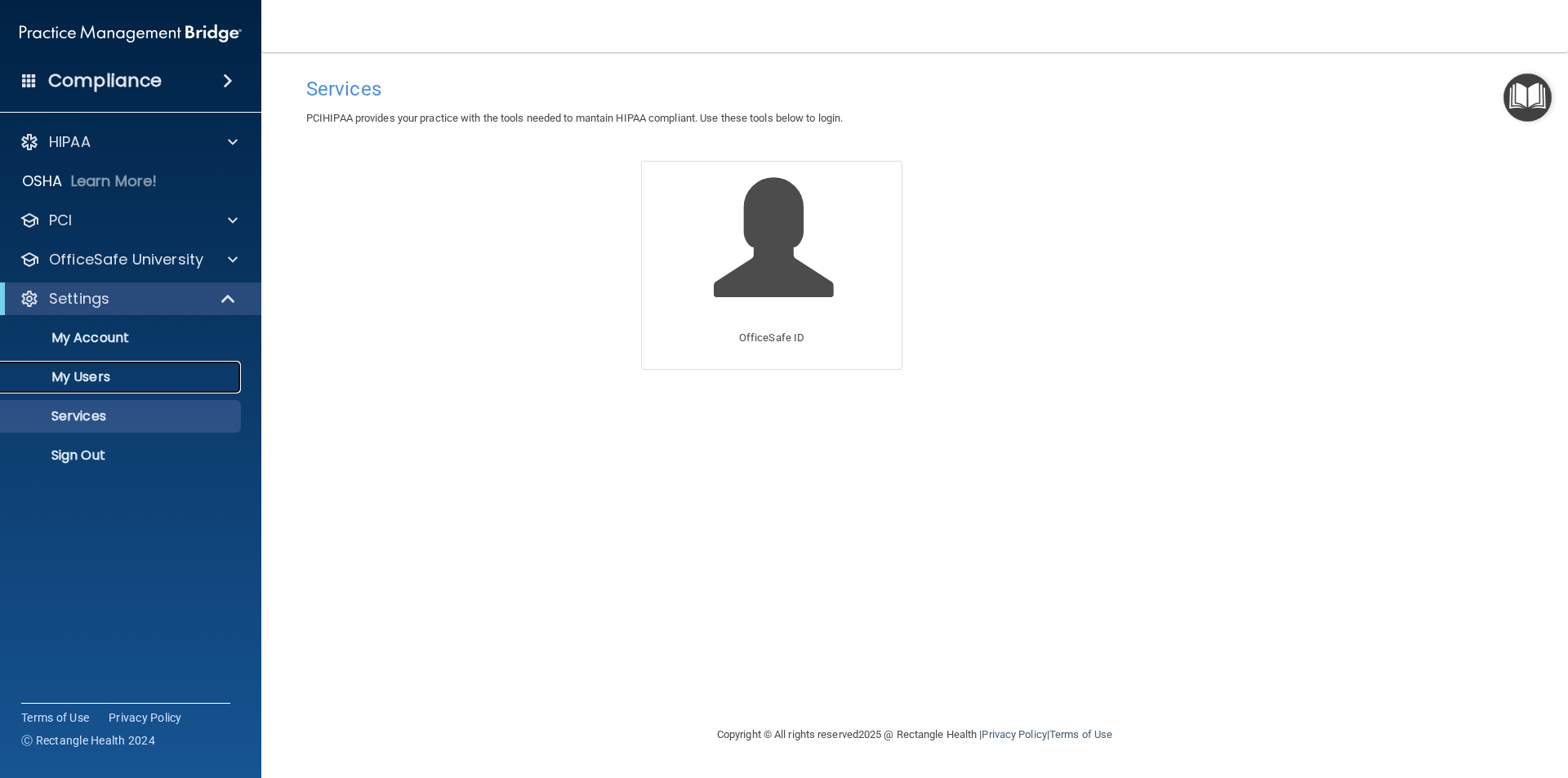
click at [99, 385] on link "My Users" at bounding box center [112, 377] width 257 height 33
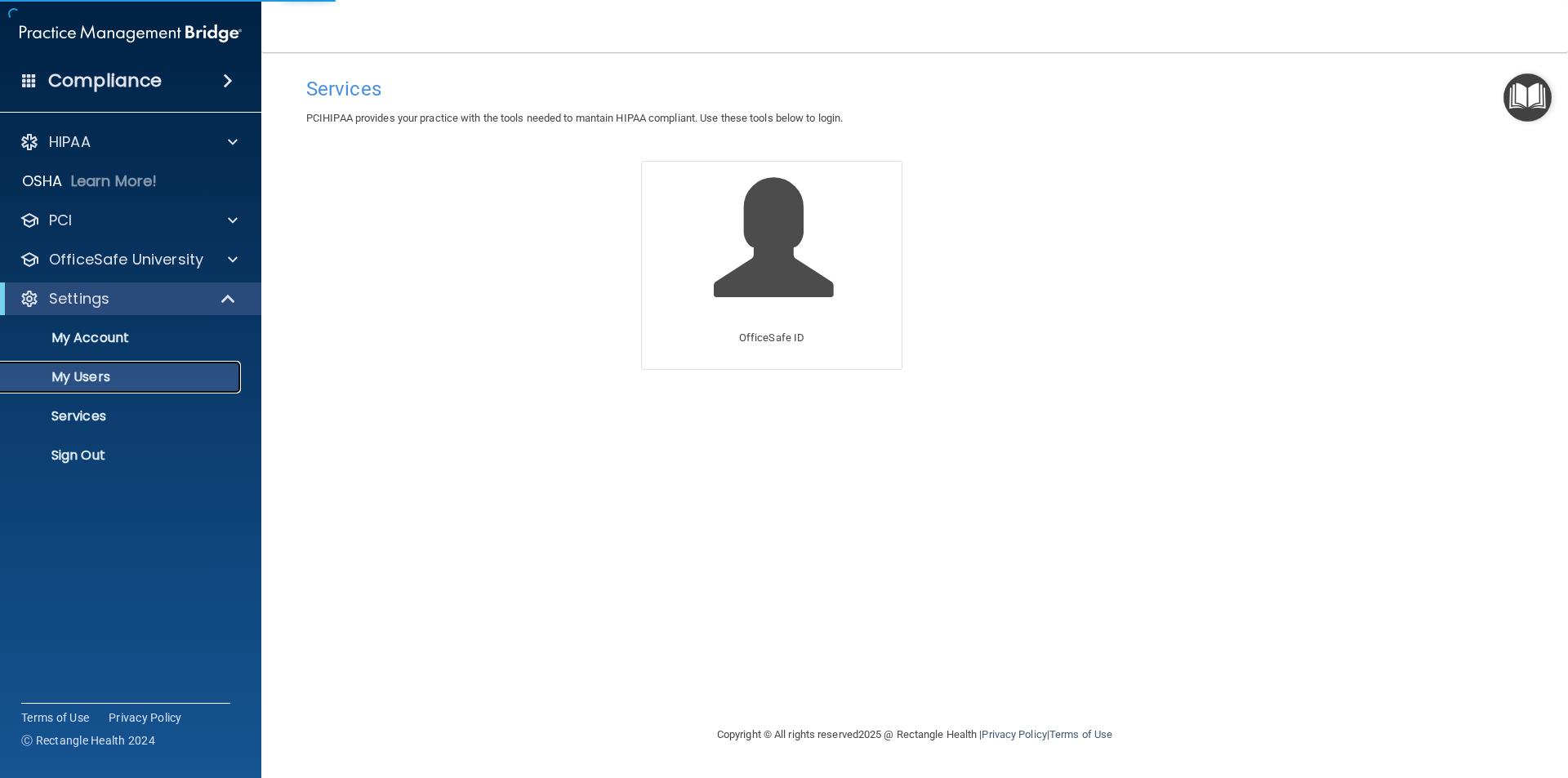
select select "20"
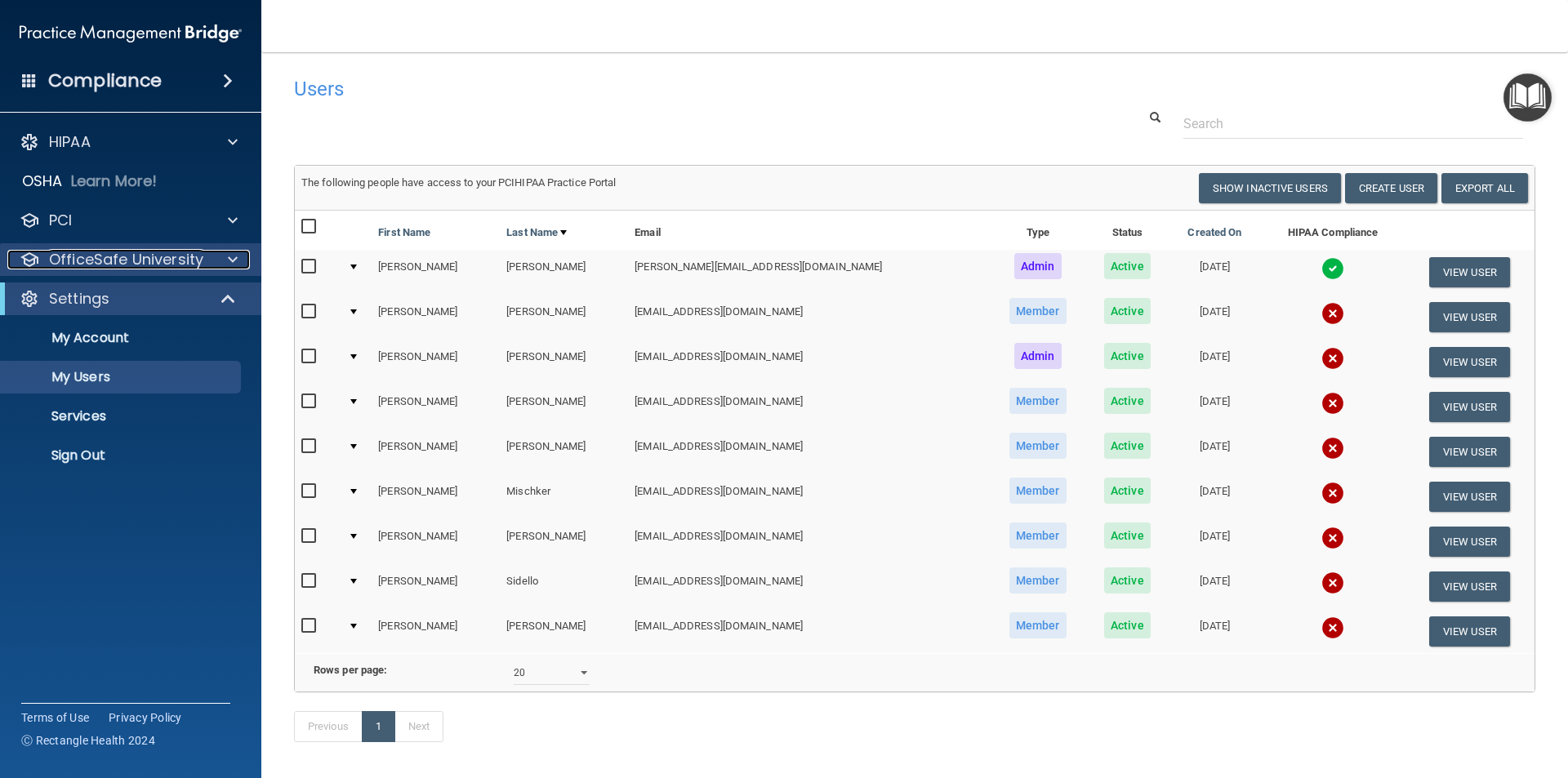
click at [79, 257] on p "OfficeSafe University" at bounding box center [126, 260] width 154 height 20
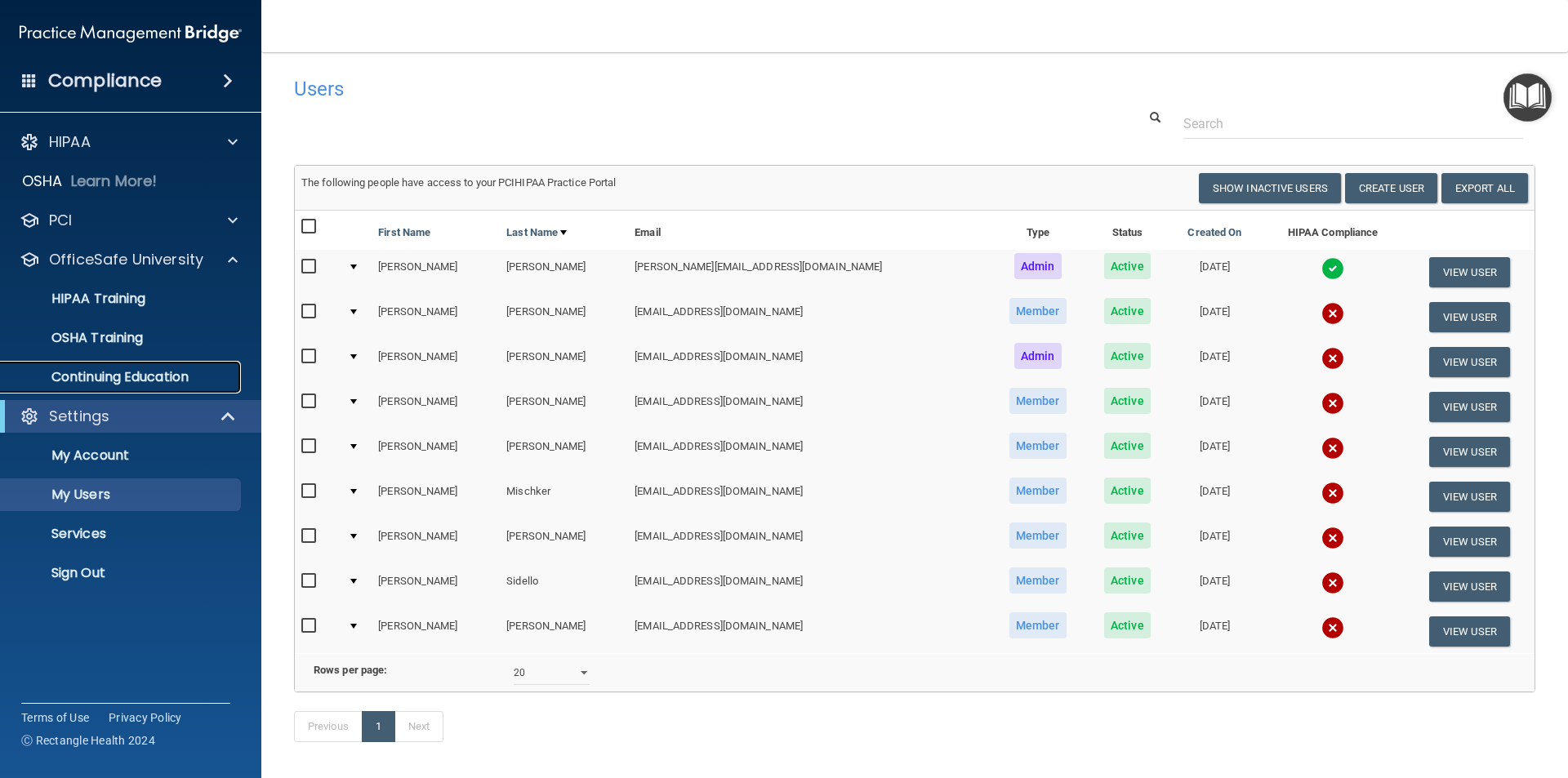
click at [99, 373] on p "Continuing Education" at bounding box center [122, 377] width 223 height 16
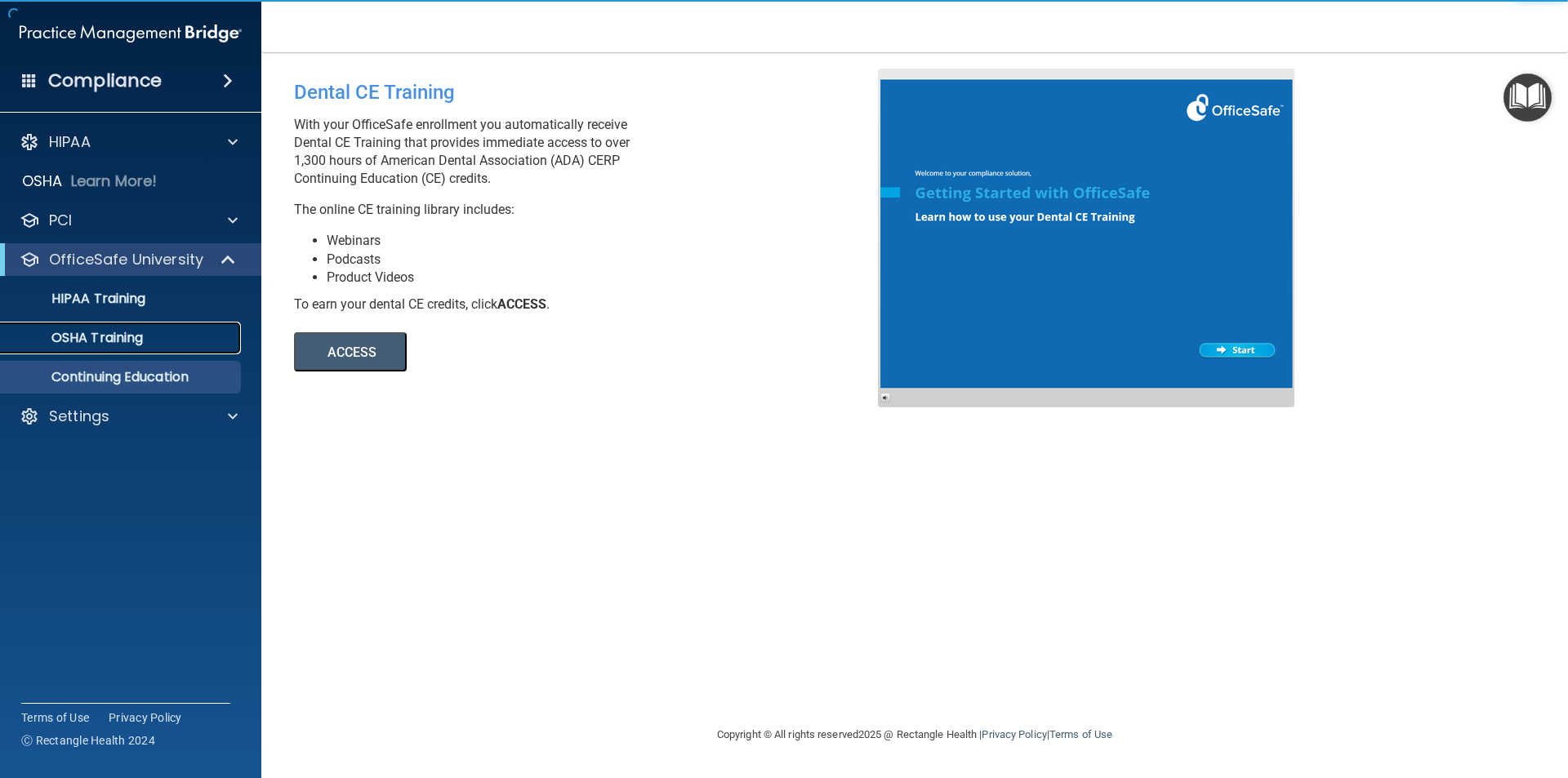
click at [102, 330] on p "OSHA Training" at bounding box center [76, 338] width 132 height 16
